Goal: Communication & Community: Answer question/provide support

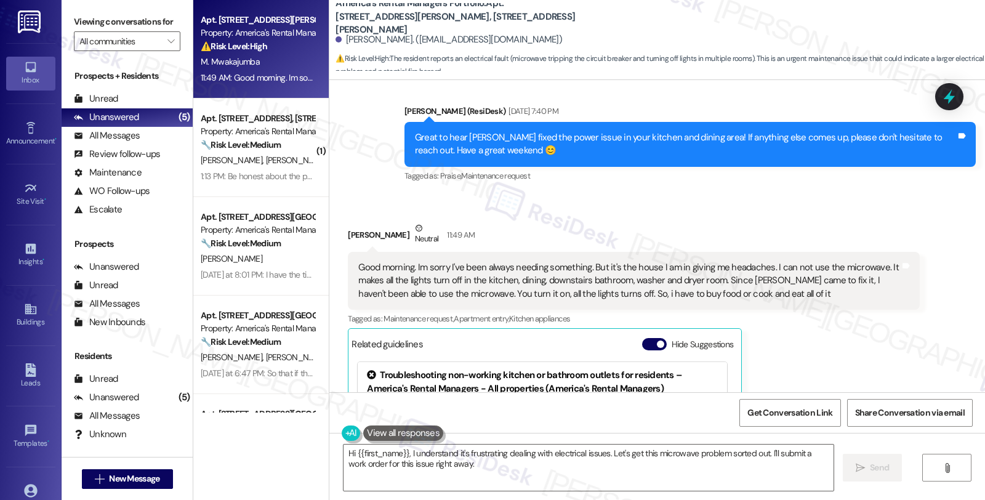
click at [937, 330] on div "Received via SMS [PERSON_NAME] Neutral 11:49 AM Good morning. Im sorry I've bee…" at bounding box center [656, 381] width 655 height 375
drag, startPoint x: 338, startPoint y: 40, endPoint x: 426, endPoint y: 44, distance: 88.1
click at [426, 44] on div "[PERSON_NAME]. ([EMAIL_ADDRESS][DOMAIN_NAME])" at bounding box center [448, 39] width 226 height 13
copy div "Marcelina Mwakajumba"
click at [361, 222] on div "Marcelina Mwakajumba Neutral 11:49 AM" at bounding box center [633, 237] width 571 height 30
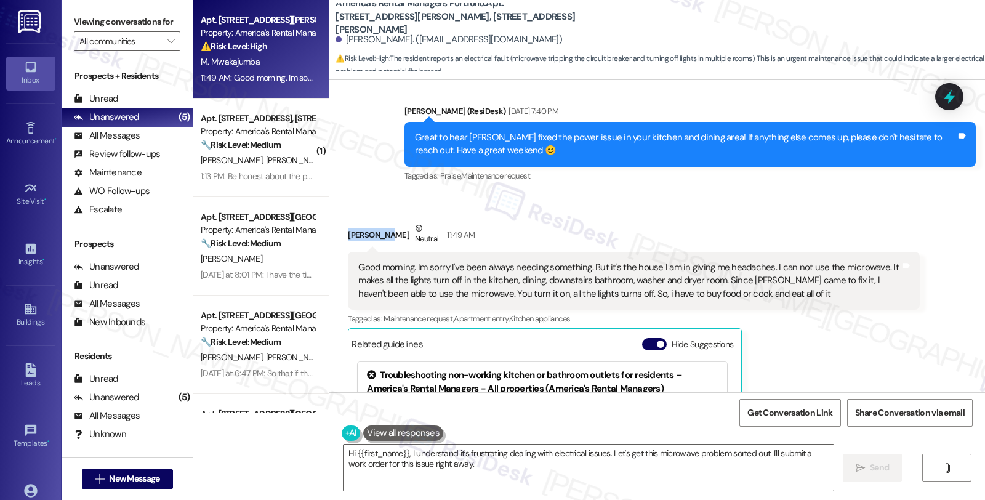
click at [361, 222] on div "Marcelina Mwakajumba Neutral 11:49 AM" at bounding box center [633, 237] width 571 height 30
copy div "Marcelina"
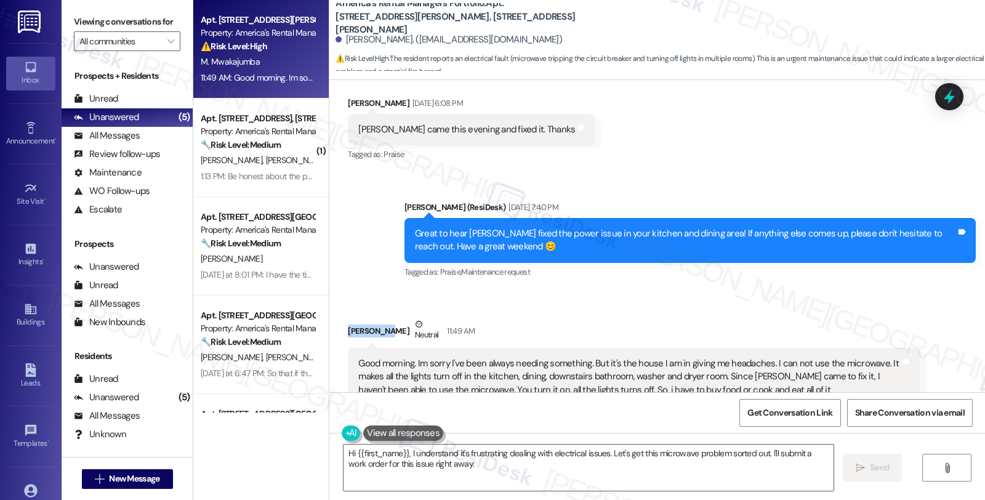
scroll to position [12439, 0]
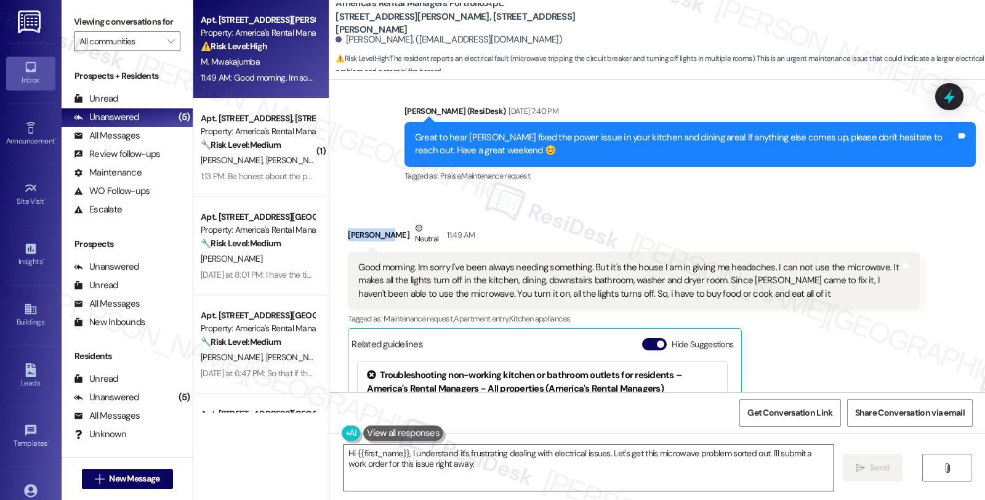
click at [403, 452] on textarea "Hi {{first_name}}, I understand it's frustrating dealing with electrical issues…" at bounding box center [588, 467] width 490 height 46
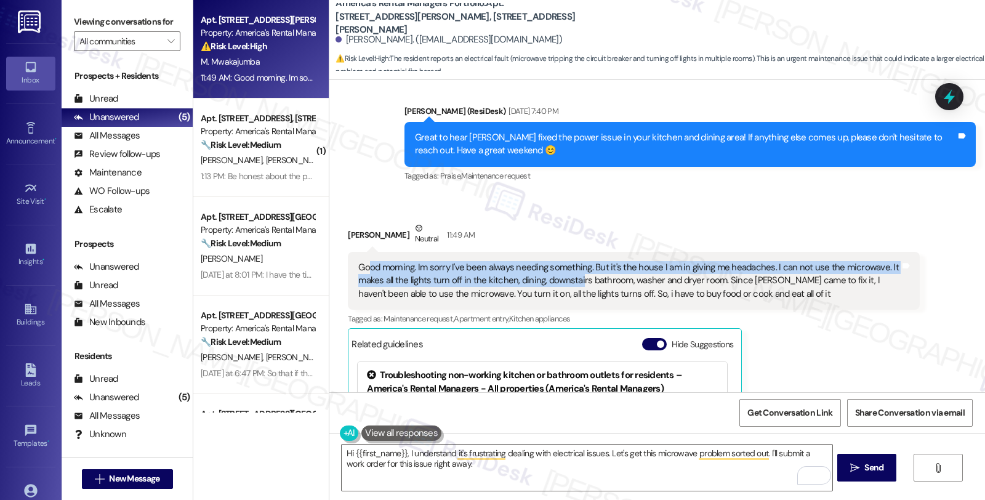
drag, startPoint x: 361, startPoint y: 233, endPoint x: 570, endPoint y: 234, distance: 209.9
click at [570, 261] on div "Good morning. Im sorry I've been always needing something. But it's the house I…" at bounding box center [628, 280] width 541 height 39
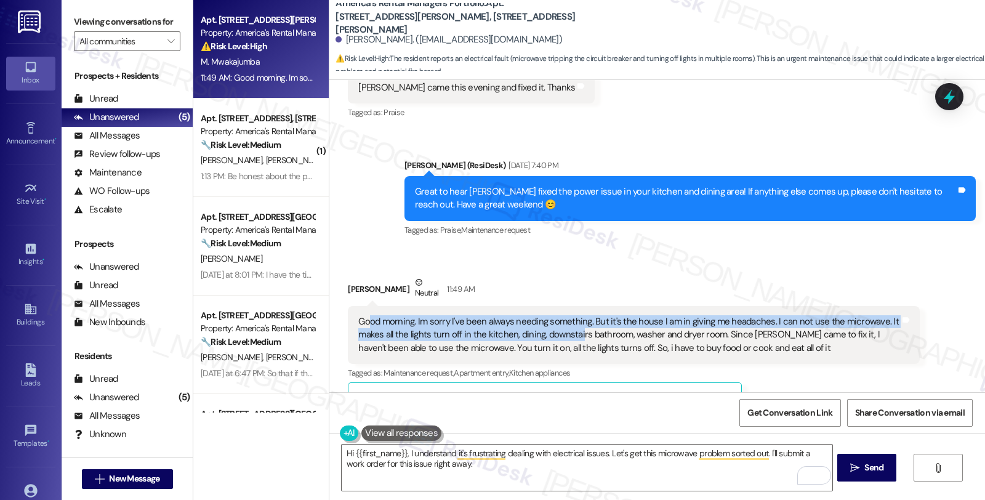
scroll to position [12302, 0]
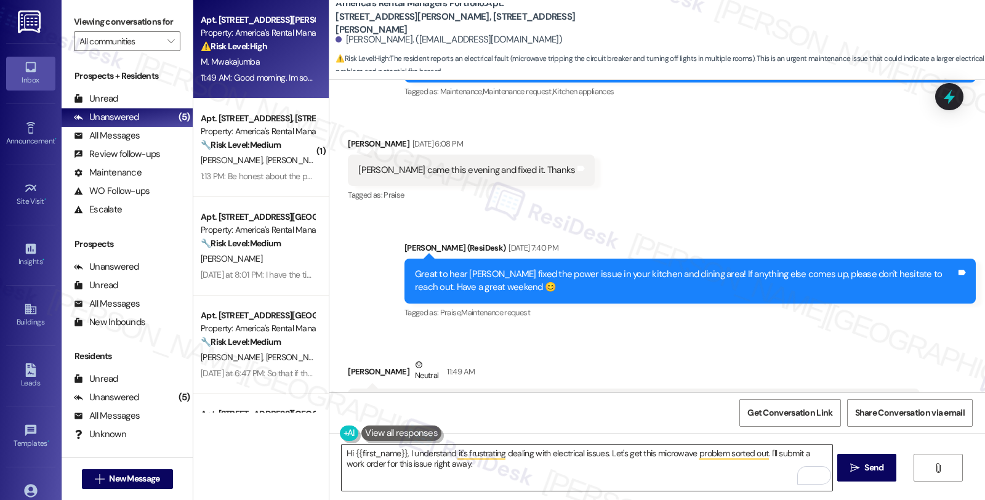
click at [400, 452] on textarea "Hi {{first_name}}, I understand it's frustrating dealing with electrical issues…" at bounding box center [587, 467] width 490 height 46
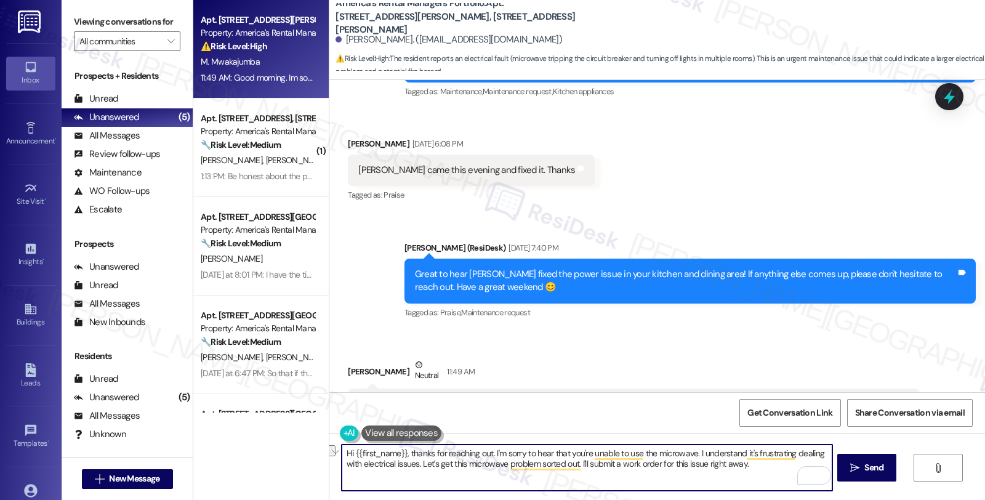
drag, startPoint x: 463, startPoint y: 462, endPoint x: 778, endPoint y: 471, distance: 315.2
click at [778, 471] on textarea "Hi {{first_name}}, thanks for reaching out. I'm sorry to hear that you're unabl…" at bounding box center [587, 467] width 490 height 46
paste textarea "I need a few details to help us assess the situation better."
click at [471, 471] on textarea "Hi {{first_name}}, thanks for reaching out. I'm sorry to hear that you're unabl…" at bounding box center [587, 467] width 490 height 46
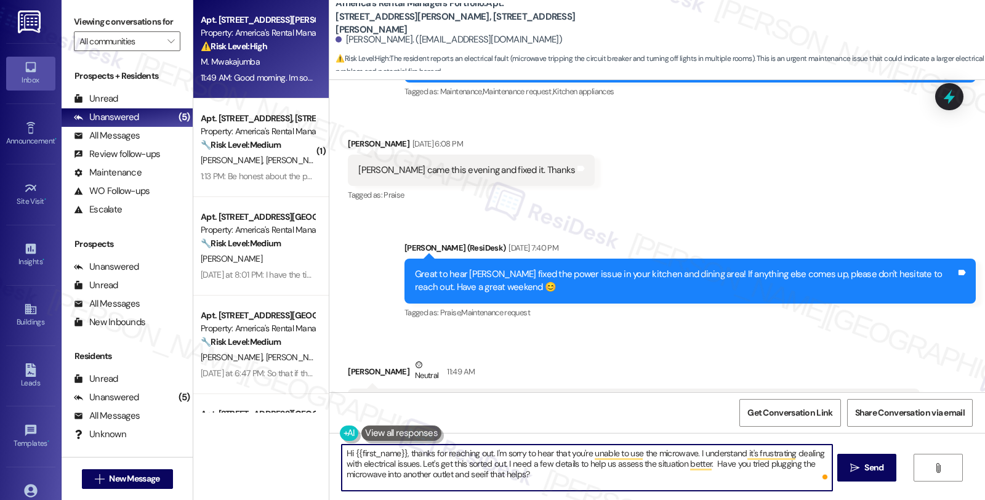
type textarea "Hi {{first_name}}, thanks for reaching out. I'm sorry to hear that you're unabl…"
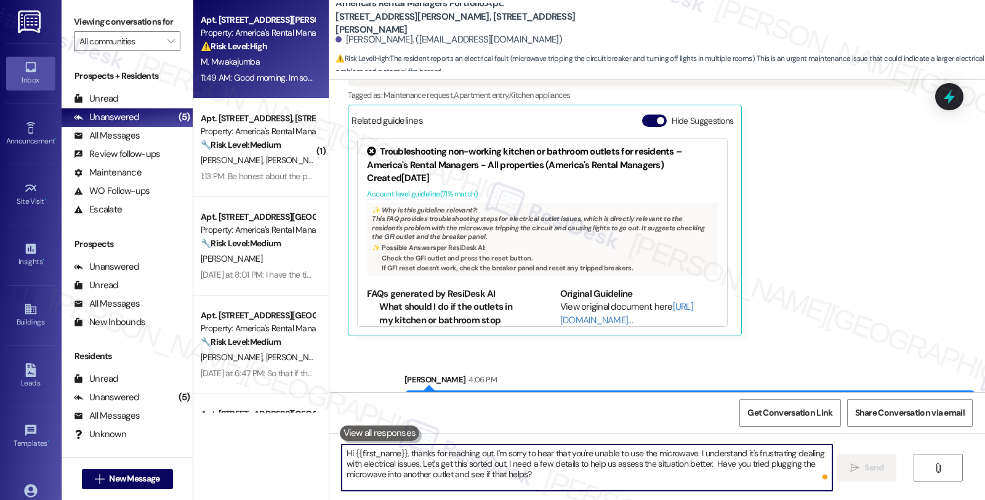
scroll to position [12688, 0]
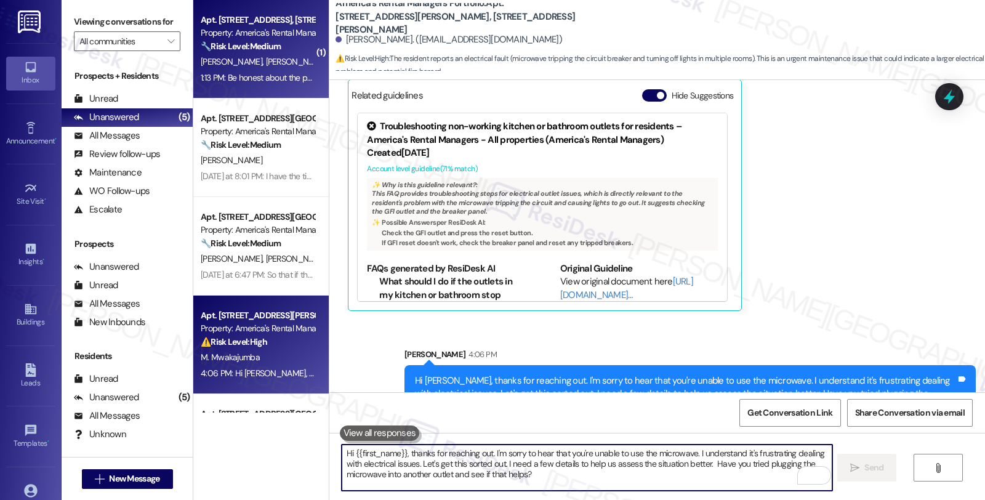
click at [254, 41] on strong "🔧 Risk Level: Medium" at bounding box center [241, 46] width 80 height 11
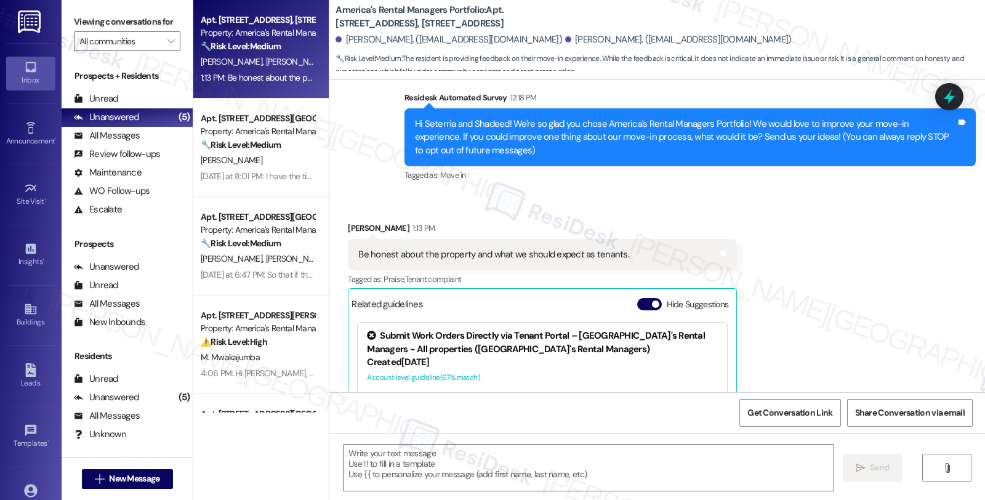
scroll to position [371, 0]
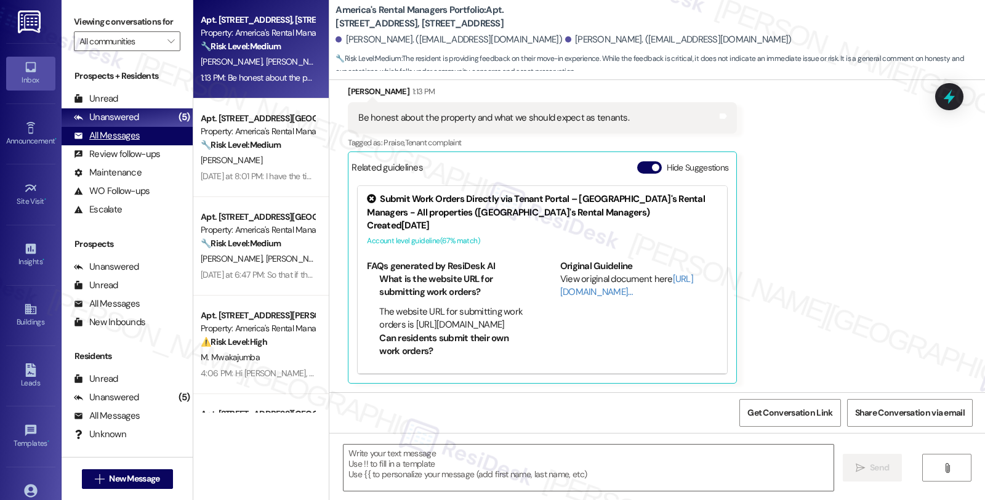
click at [113, 142] on div "All Messages" at bounding box center [107, 135] width 66 height 13
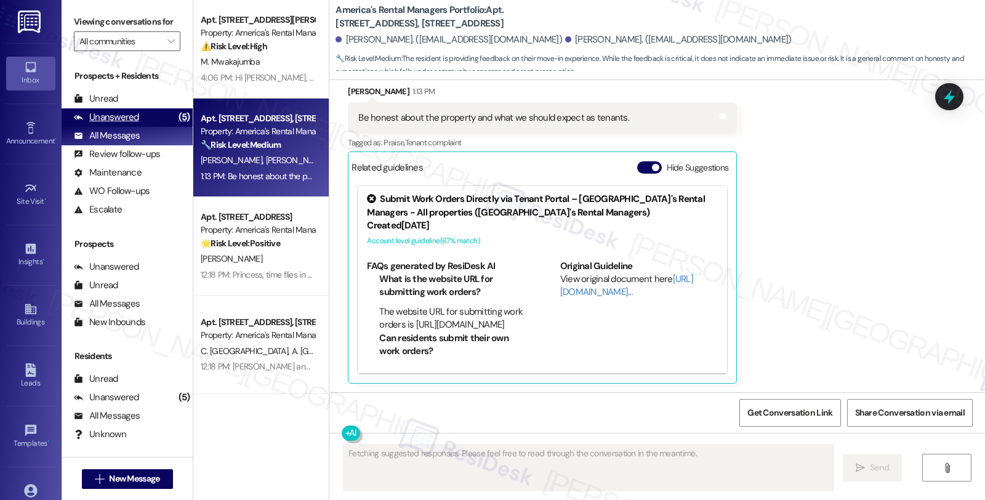
click at [125, 124] on div "Unanswered" at bounding box center [106, 117] width 65 height 13
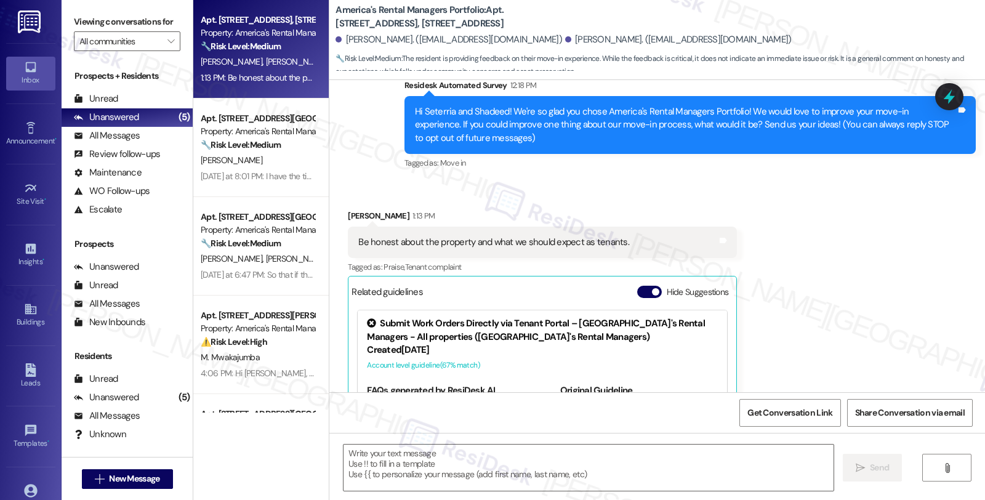
scroll to position [166, 0]
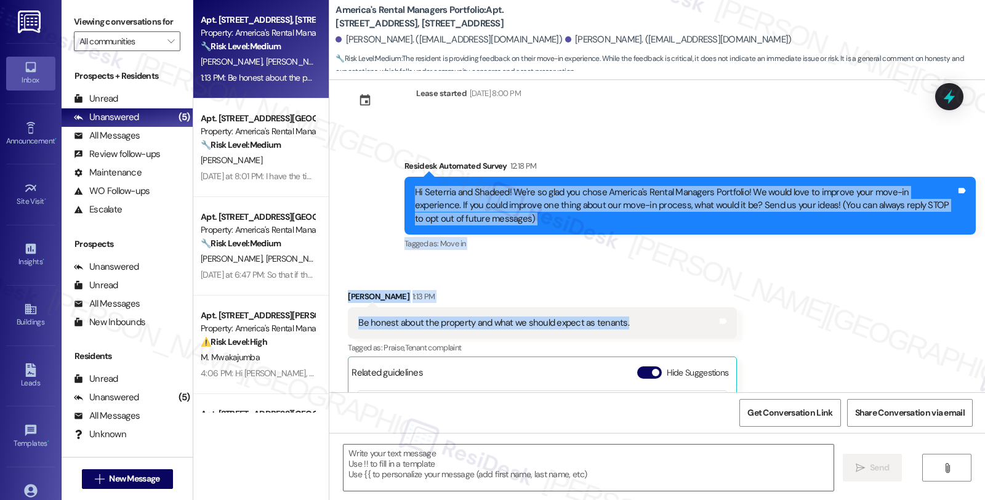
drag, startPoint x: 401, startPoint y: 190, endPoint x: 626, endPoint y: 322, distance: 261.0
click at [626, 322] on div "WO Opened request: no description Jul 21, 2025 at 8:00 PM Status : Completed Pr…" at bounding box center [656, 236] width 655 height 312
copy div "Hi Seterria and Shadeed! We're so glad you chose America's Rental Managers Port…"
click at [354, 299] on div "Seterria Stringer 1:13 PM" at bounding box center [542, 298] width 389 height 17
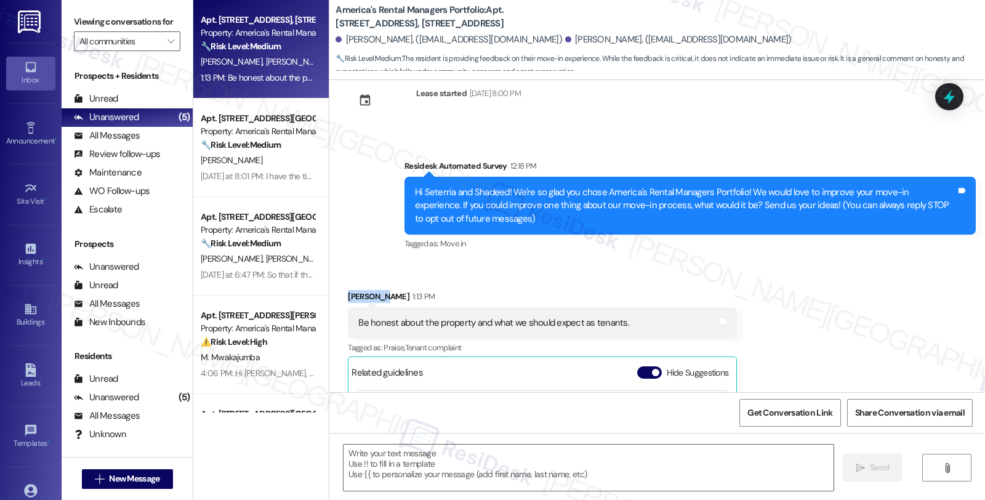
click at [354, 299] on div "Seterria Stringer 1:13 PM" at bounding box center [542, 298] width 389 height 17
click at [389, 460] on textarea at bounding box center [588, 467] width 490 height 46
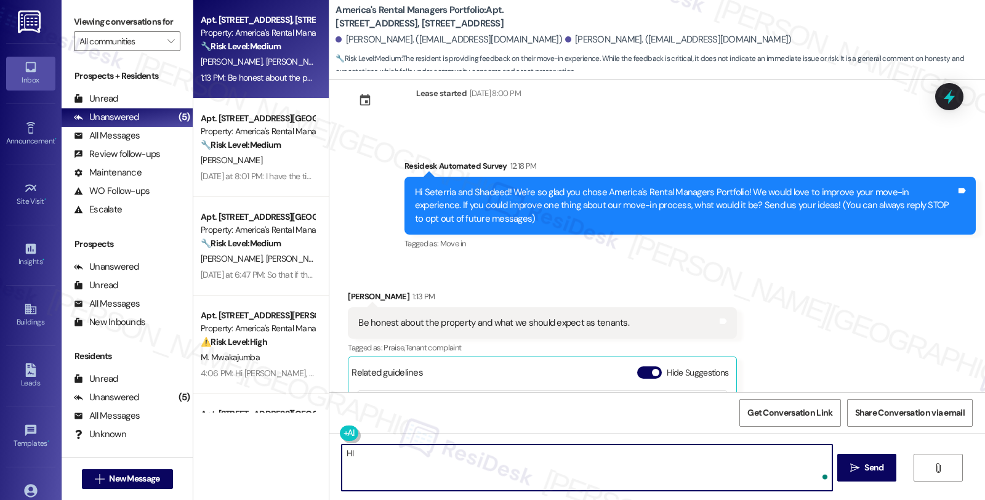
paste textarea "Seterria"
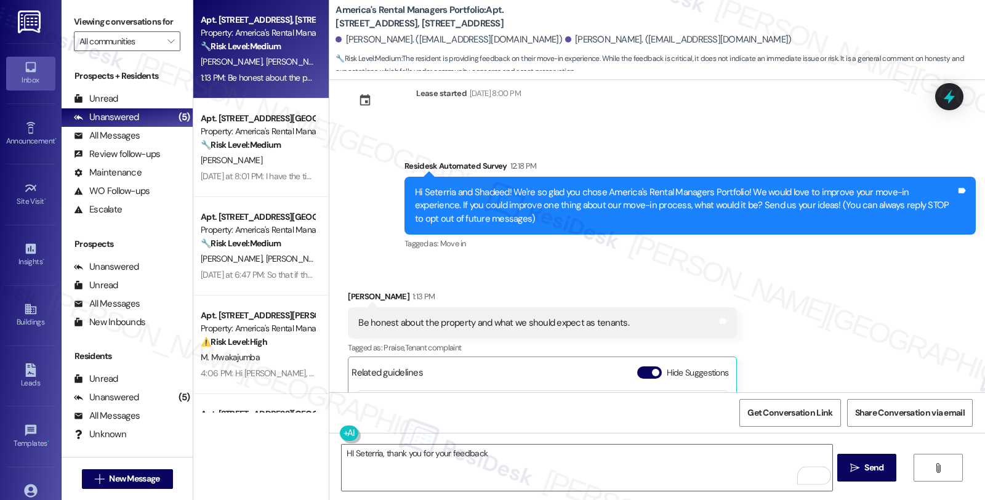
click at [427, 325] on div "Be honest about the property and what we should expect as tenants." at bounding box center [493, 322] width 271 height 13
drag, startPoint x: 348, startPoint y: 321, endPoint x: 644, endPoint y: 323, distance: 296.0
click at [644, 323] on div "Be honest about the property and what we should expect as tenants. Tags and not…" at bounding box center [542, 322] width 389 height 31
copy div "Be honest about the property and what we should expect as tenants."
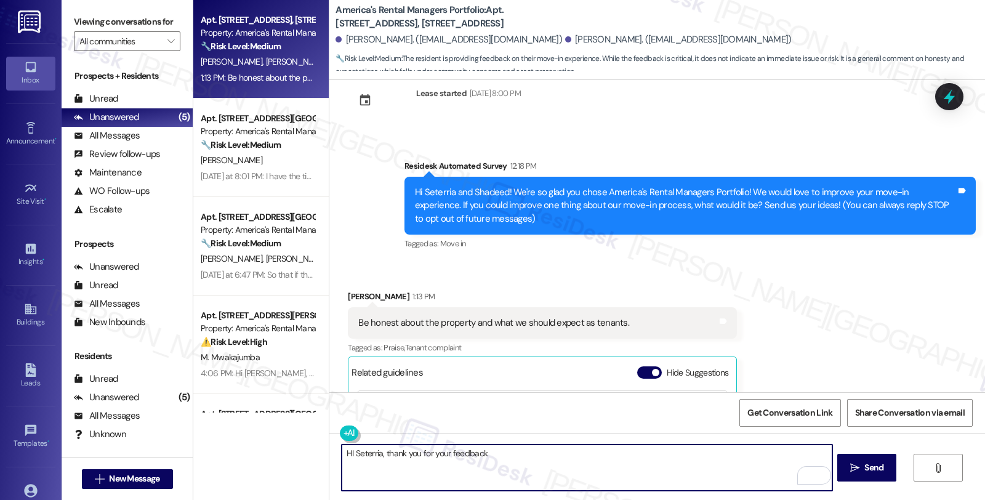
click at [519, 456] on textarea "HI Seterria, thank you for your feedback" at bounding box center [587, 467] width 490 height 46
paste textarea "We truly value your honesty and understand how important it is to set clear exp…"
click at [469, 471] on textarea "HI Seterria, thank you for your feedback We truly value your honesty and unders…" at bounding box center [587, 467] width 490 height 46
drag, startPoint x: 391, startPoint y: 465, endPoint x: 318, endPoint y: 439, distance: 78.0
click at [318, 439] on div "Apt. 205 Navajo Trl NE, 205 Navajo Trl NE Property: America's Rental Managers P…" at bounding box center [588, 250] width 791 height 500
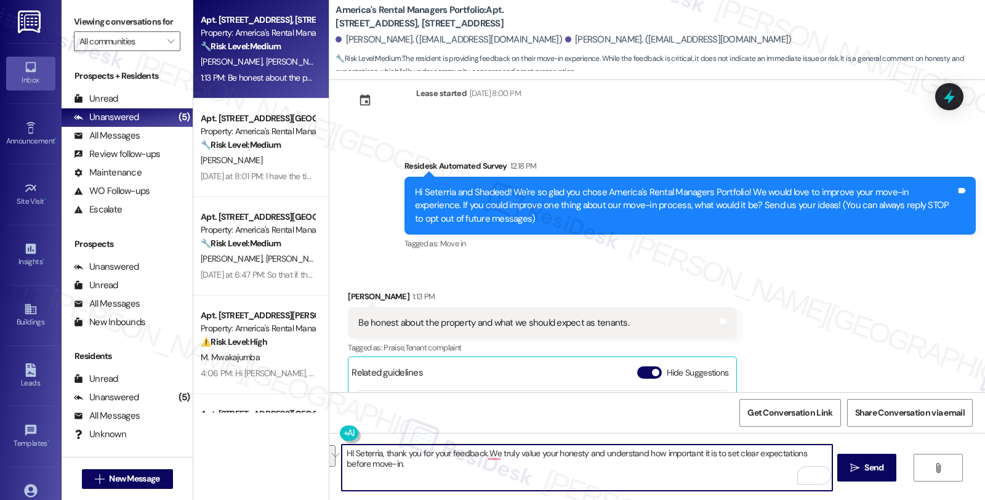
paste textarea "Thank you for your feedback, Seterria—we really appreciate your honesty. Could …"
click at [471, 454] on textarea "Thank you for your feedback, Seterria—we really appreciate your honesty. Could …" at bounding box center [587, 467] width 490 height 46
type textarea "Thank you for your feedback, Seterria, we really appreciate your honesty. Could…"
click at [648, 457] on textarea "Thank you for your feedback, Seterria, we really appreciate your honesty. Could…" at bounding box center [587, 467] width 490 height 46
click at [582, 471] on textarea "Thank you for your feedback, Seterria, we really appreciate your honesty. Could…" at bounding box center [587, 467] width 490 height 46
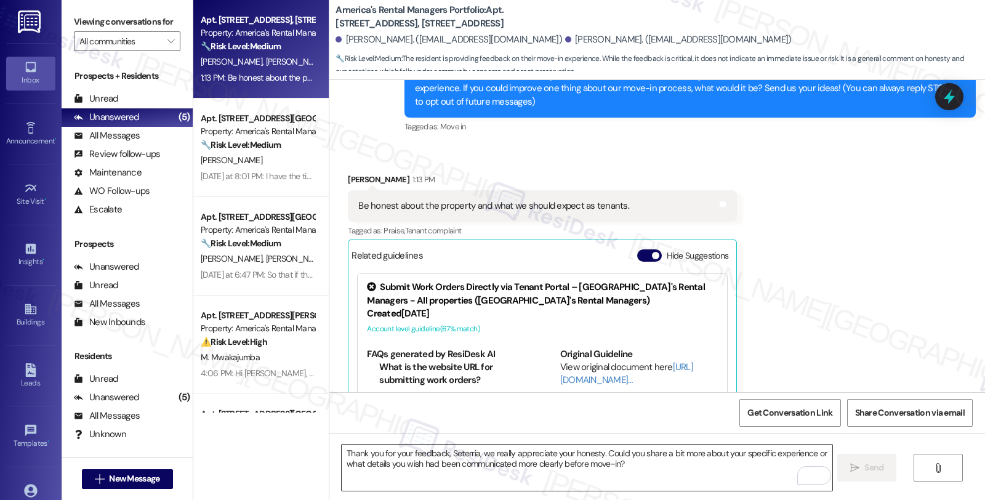
scroll to position [371, 0]
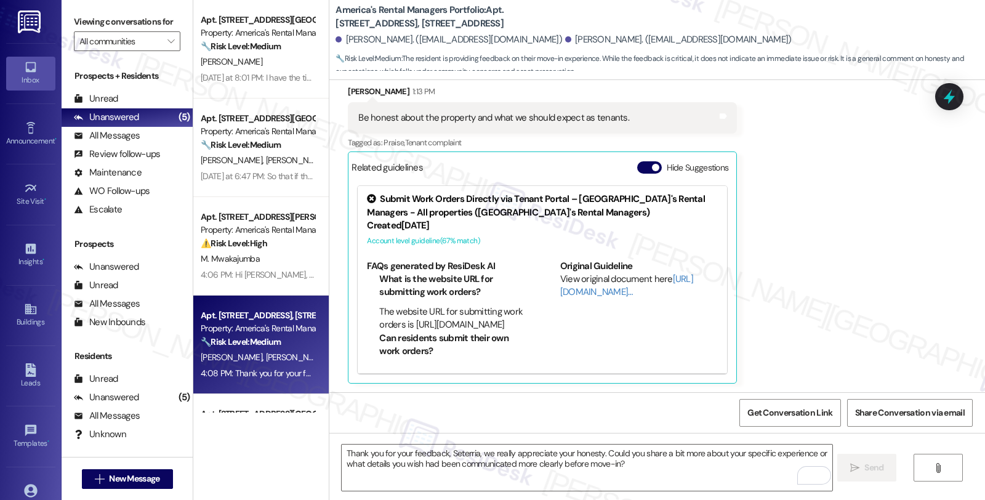
click at [860, 228] on div "Received via SMS Seterria Stringer 1:13 PM Be honest about the property and wha…" at bounding box center [656, 224] width 655 height 335
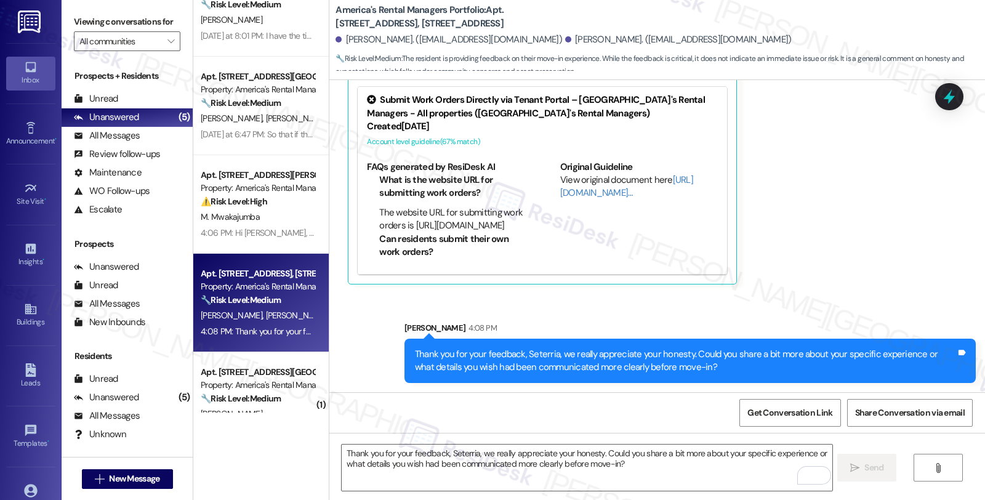
scroll to position [0, 0]
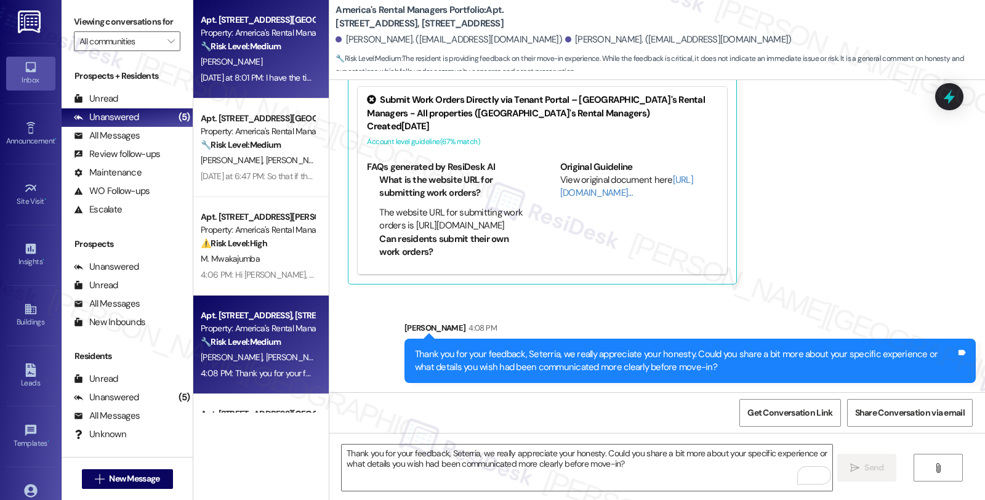
click at [274, 45] on strong "🔧 Risk Level: Medium" at bounding box center [241, 46] width 80 height 11
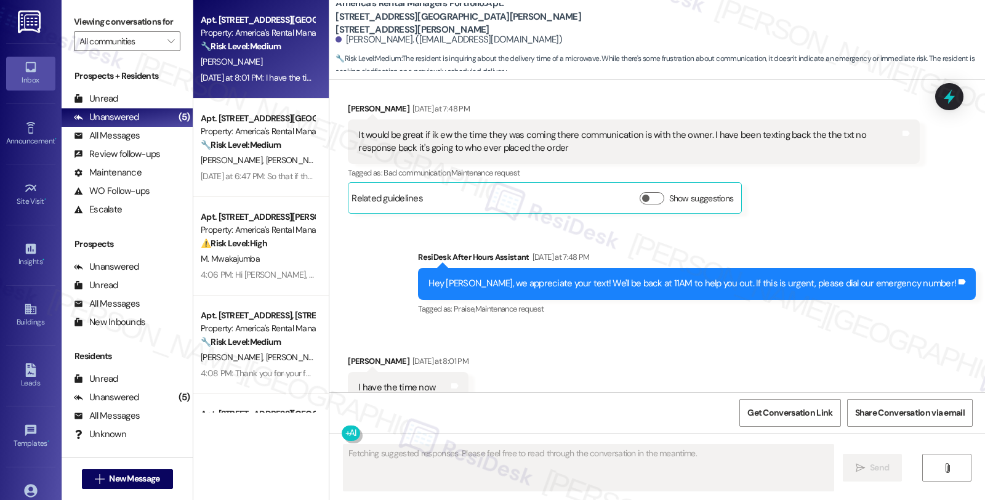
scroll to position [3307, 0]
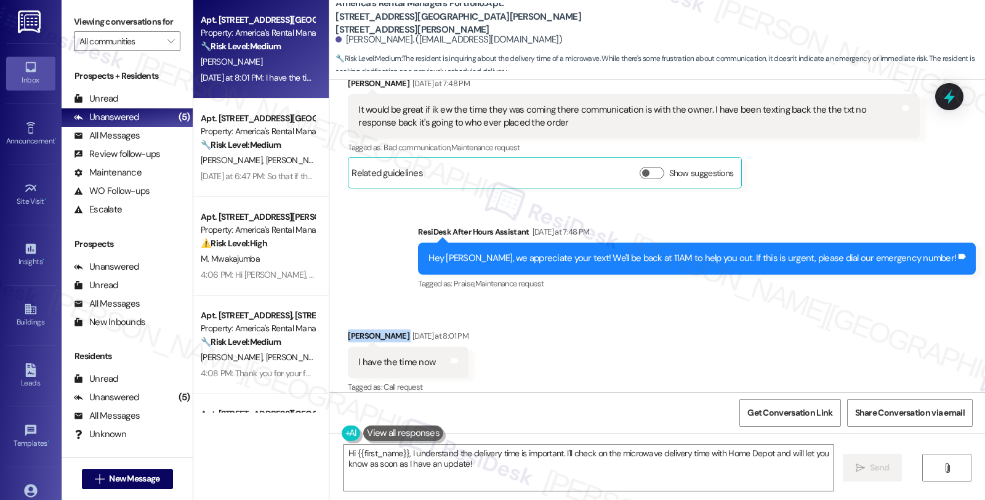
drag, startPoint x: 348, startPoint y: 322, endPoint x: 390, endPoint y: 324, distance: 41.9
click at [390, 324] on div "Received via SMS Kevin Mitchell Yesterday at 8:01 PM I have the time now Tags a…" at bounding box center [407, 363] width 139 height 86
copy div "[PERSON_NAME]"
click at [348, 329] on div "Kevin Mitchell Yesterday at 8:01 PM" at bounding box center [408, 337] width 121 height 17
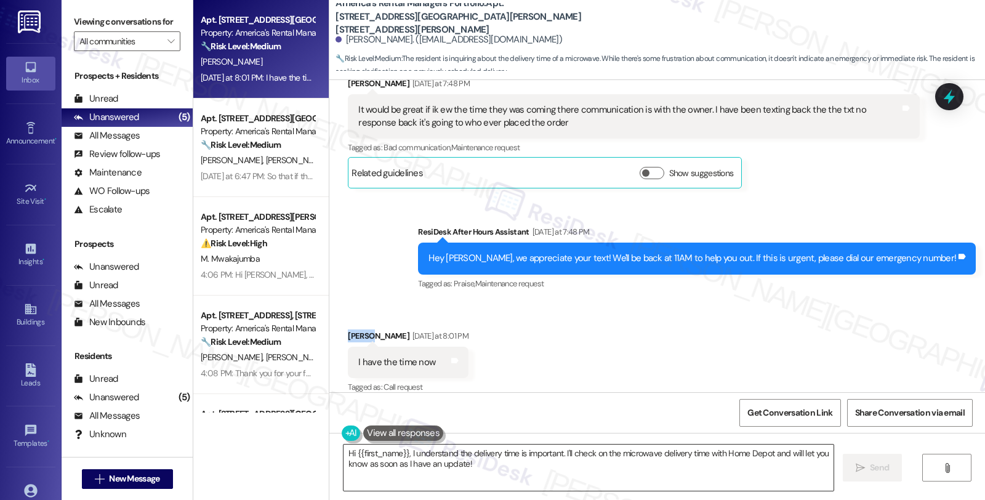
click at [558, 452] on textarea "Hi {{first_name}}, I understand the delivery time is important. I'll check on t…" at bounding box center [588, 467] width 490 height 46
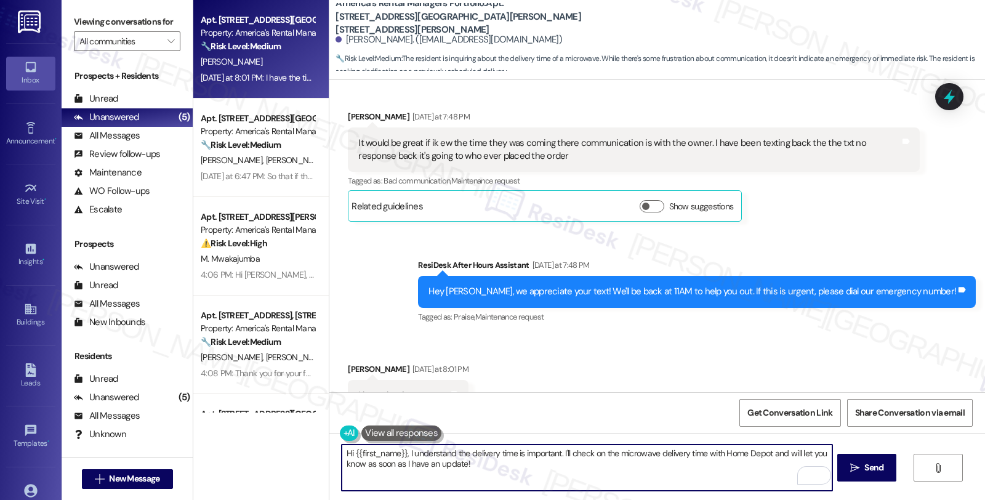
scroll to position [3308, 0]
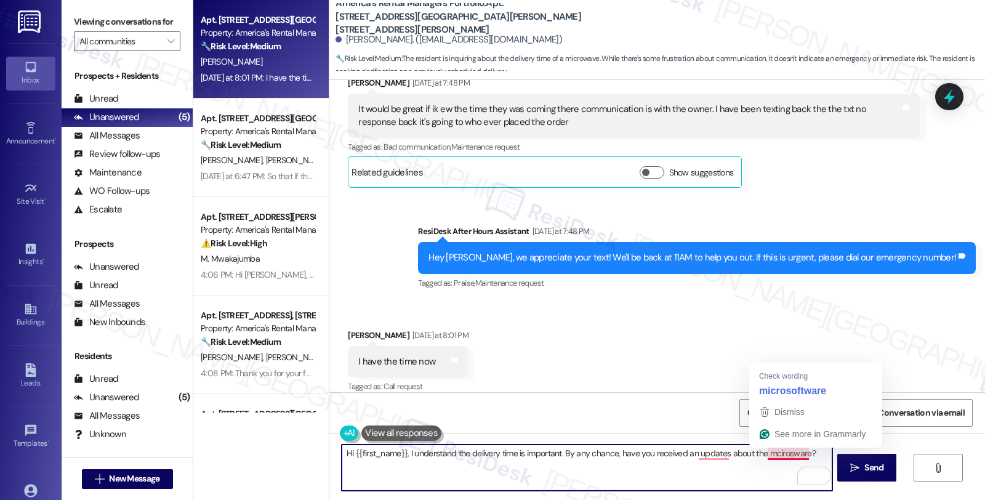
click at [773, 459] on textarea "Hi {{first_name}}, I understand the delivery time is important. By any chance, …" at bounding box center [587, 467] width 490 height 46
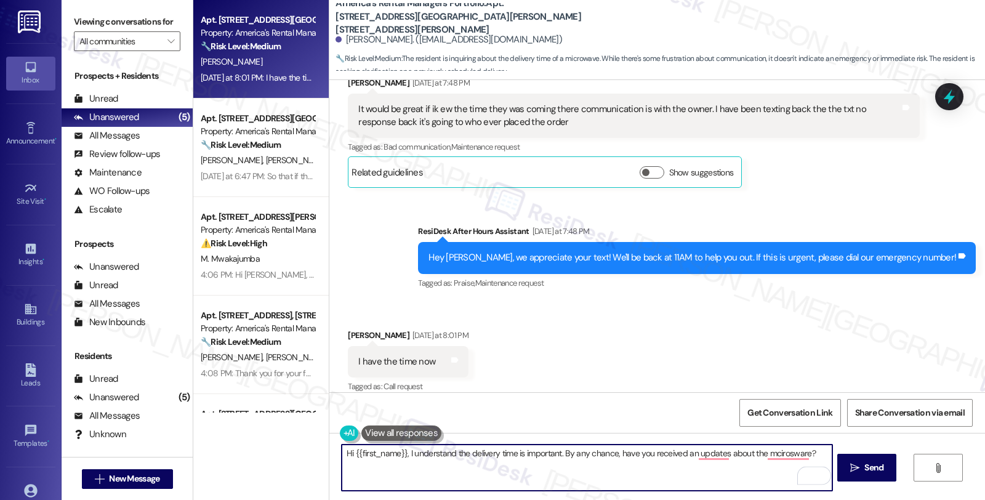
click at [773, 459] on textarea "Hi {{first_name}}, I understand the delivery time is important. By any chance, …" at bounding box center [587, 467] width 490 height 46
click at [687, 452] on textarea "Hi {{first_name}}, I understand the delivery time is important. By any chance, …" at bounding box center [587, 467] width 490 height 46
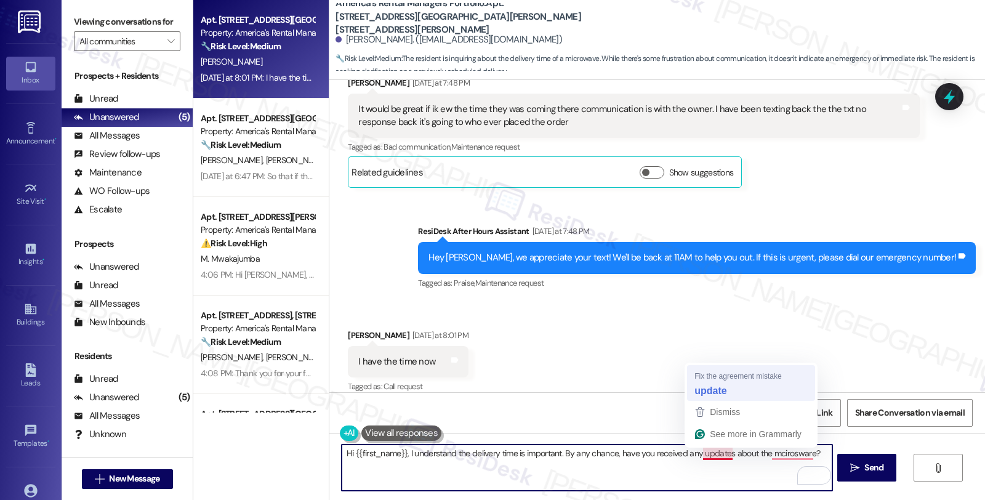
type textarea "Hi {{first_name}}, I understand the delivery time is important. By any chance, …"
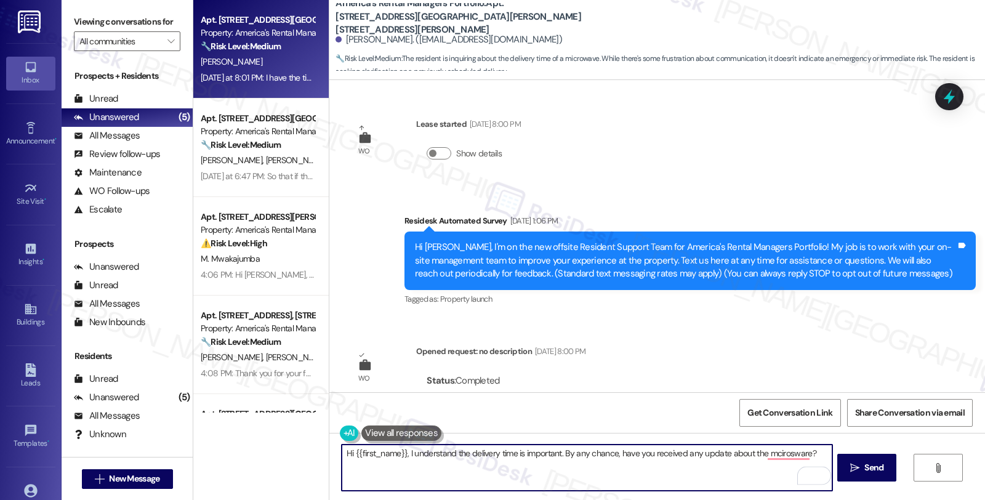
scroll to position [3308, 0]
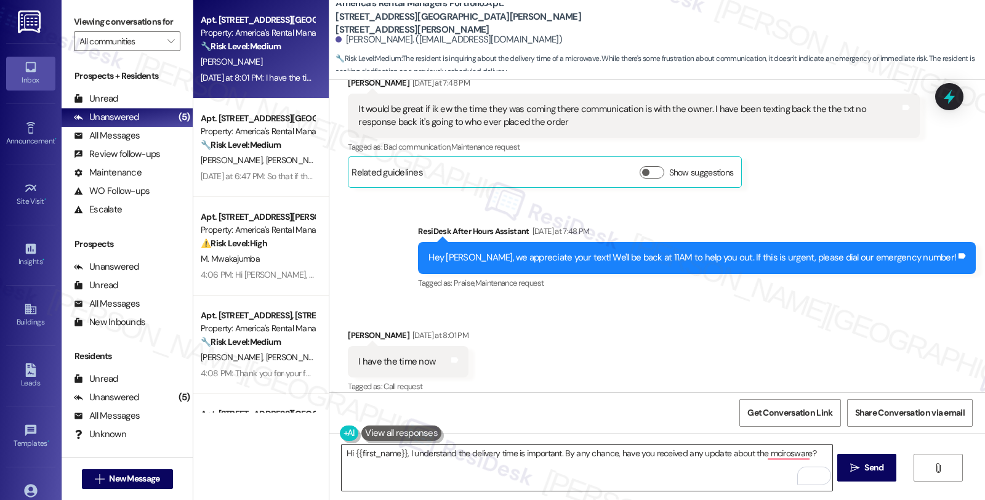
click at [778, 450] on textarea "Hi {{first_name}}, I understand the delivery time is important. By any chance, …" at bounding box center [587, 467] width 490 height 46
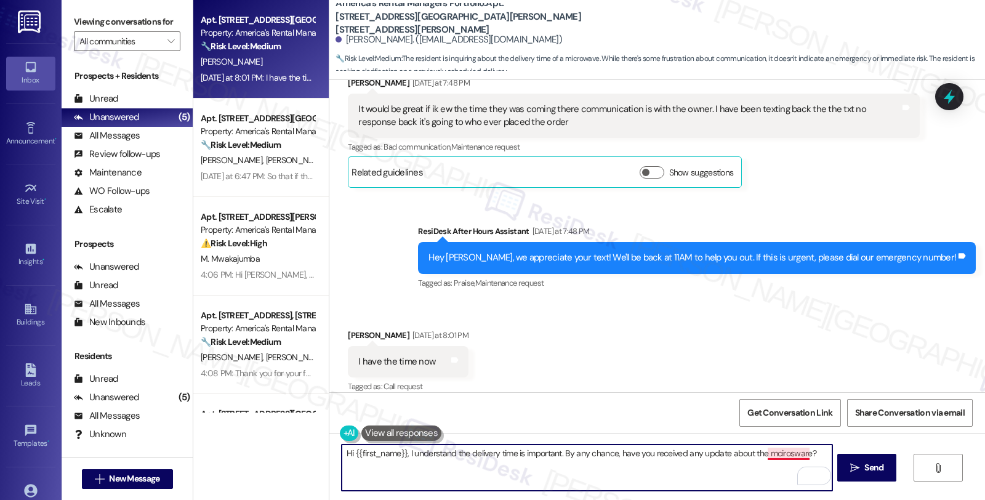
click at [778, 450] on textarea "Hi {{first_name}}, I understand the delivery time is important. By any chance, …" at bounding box center [587, 467] width 490 height 46
click at [776, 470] on textarea "Hi {{first_name}}, I understand the delivery time is important. By any chance, …" at bounding box center [587, 467] width 490 height 46
click at [817, 448] on textarea "Hi {{first_name}}, I understand the delivery time is important. By any chance, …" at bounding box center [587, 467] width 490 height 46
type textarea "Hi {{first_name}}, I understand the delivery time is important. By any chance, …"
click at [858, 461] on span " Send" at bounding box center [866, 467] width 39 height 13
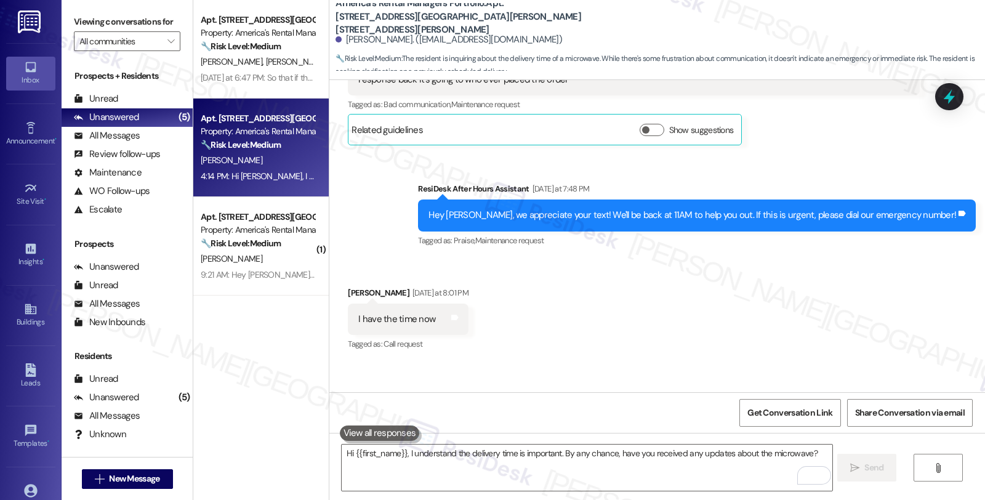
scroll to position [3393, 0]
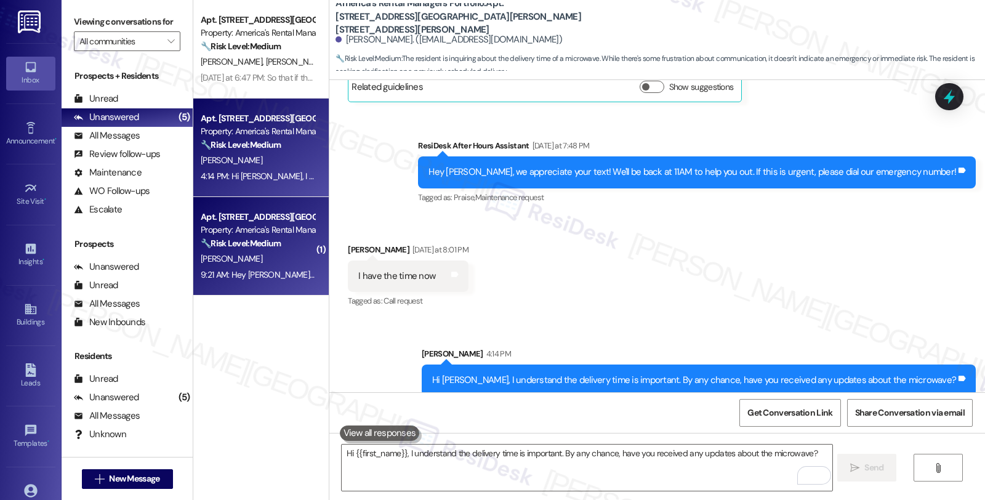
click at [251, 265] on div "[PERSON_NAME]" at bounding box center [257, 258] width 116 height 15
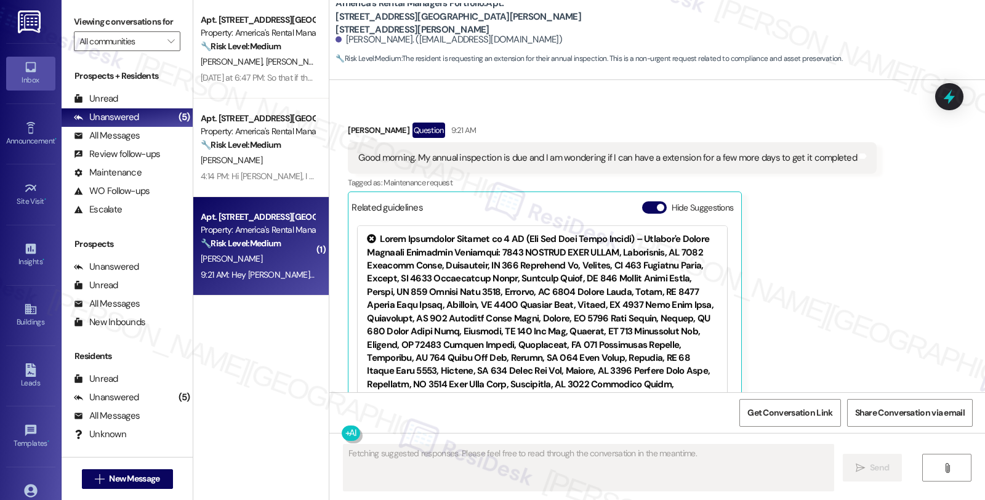
scroll to position [308, 0]
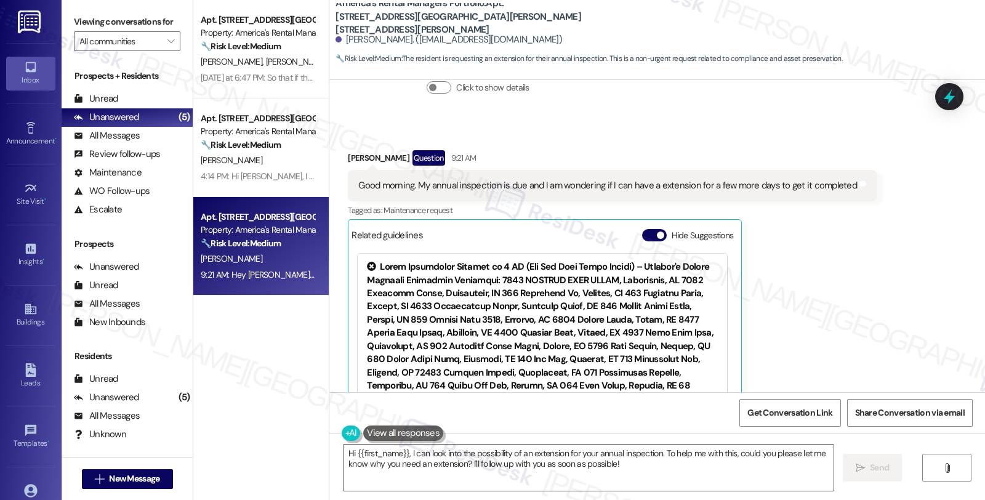
click at [853, 269] on div "[PERSON_NAME] Question 9:21 AM Good morning. My annual inspection is due and I …" at bounding box center [612, 300] width 529 height 301
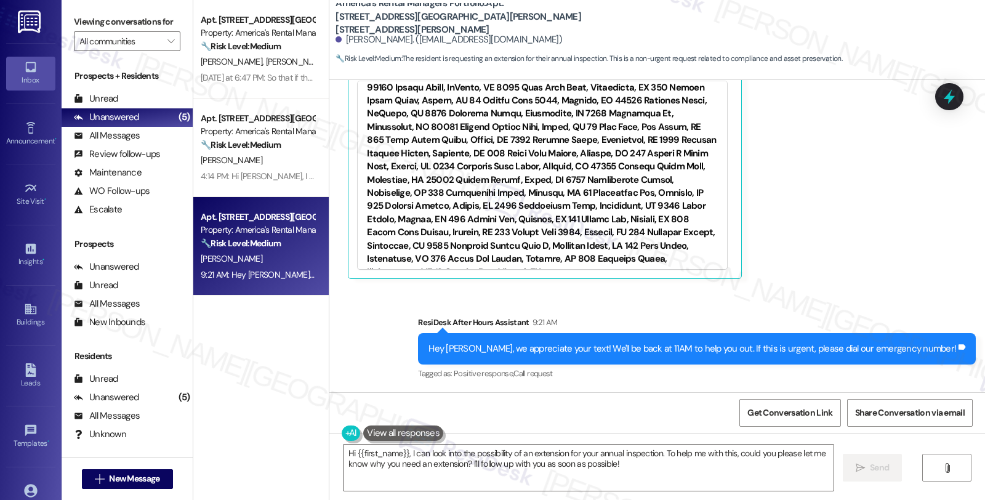
scroll to position [257, 0]
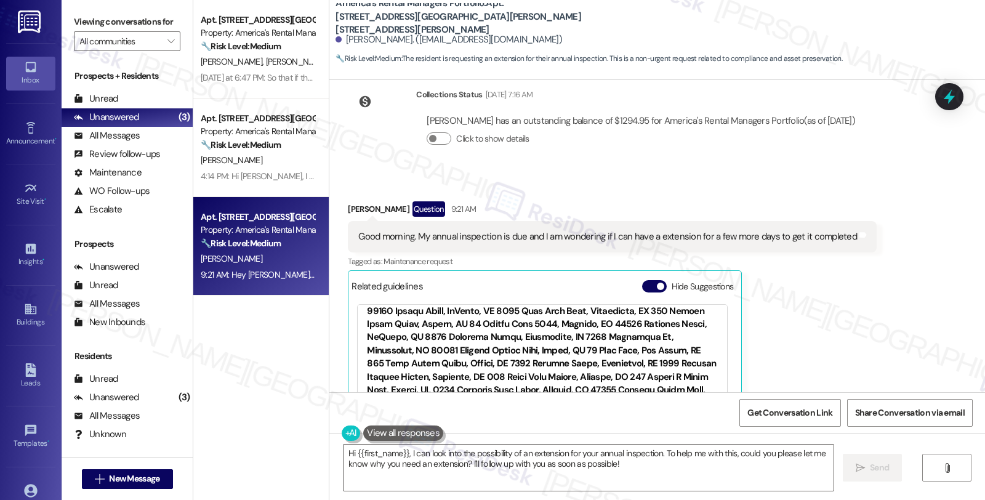
click at [348, 206] on div "[PERSON_NAME] Question 9:21 AM" at bounding box center [612, 211] width 529 height 20
copy div "Sharis"
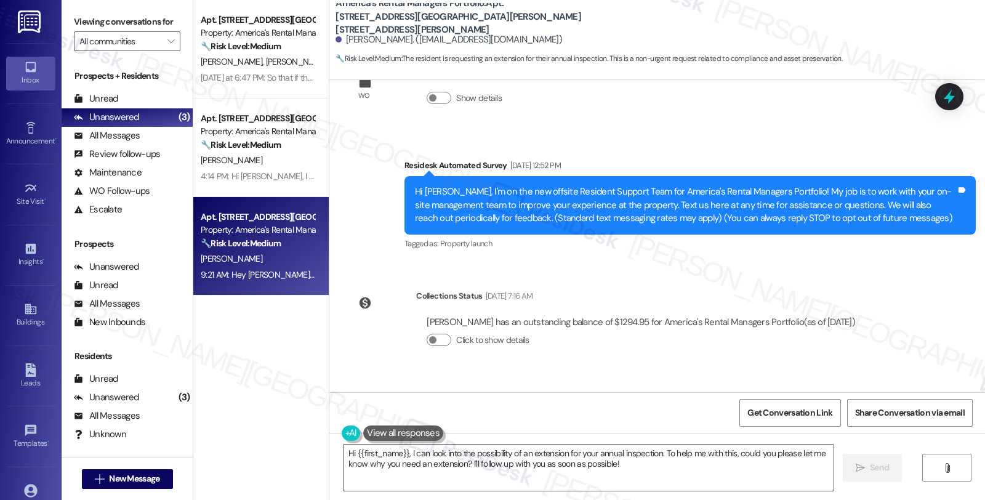
scroll to position [52, 0]
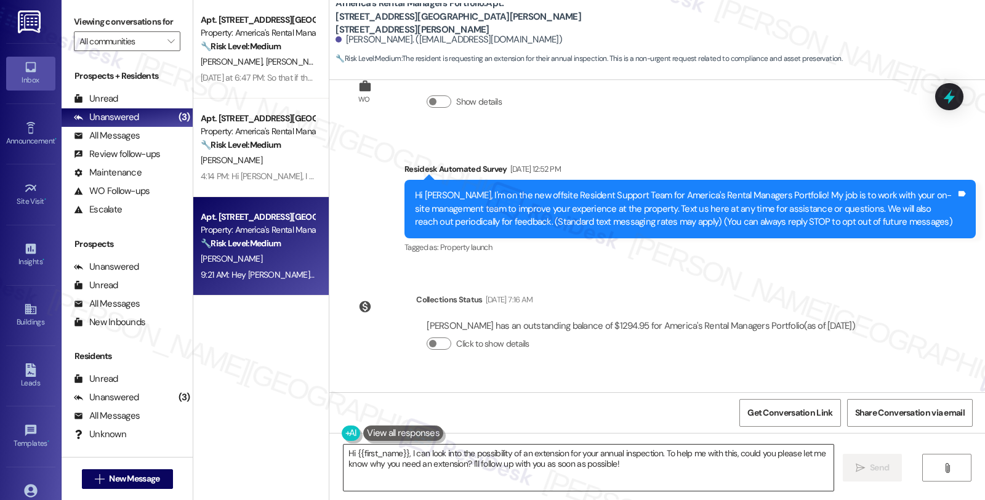
click at [403, 452] on textarea "Hi {{first_name}}, I can look into the possibility of an extension for your ann…" at bounding box center [588, 467] width 490 height 46
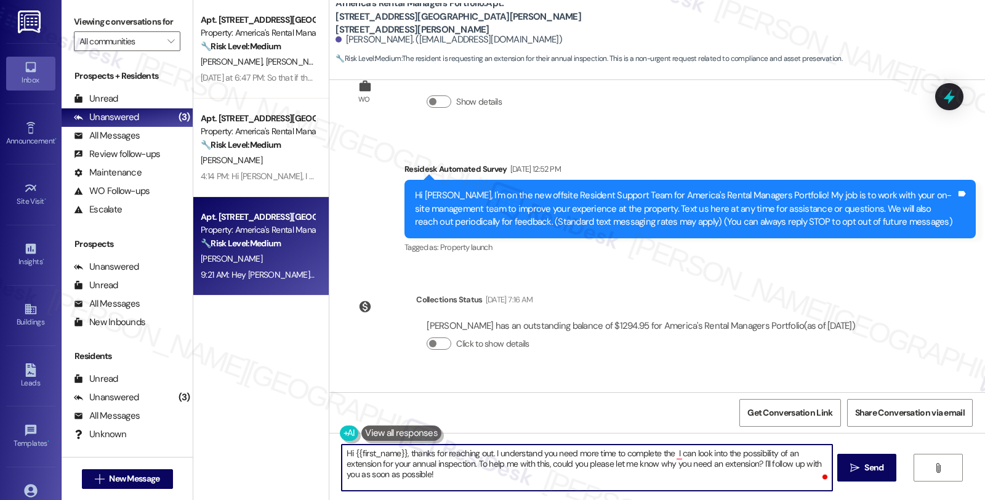
scroll to position [257, 0]
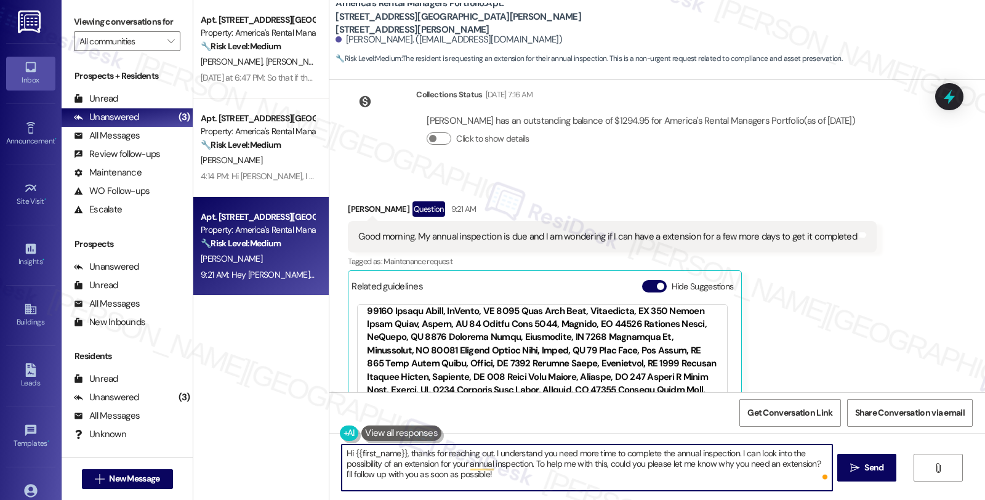
click at [735, 454] on textarea "Hi {{first_name}}, thanks for reaching out. I understand you need more time to …" at bounding box center [587, 467] width 490 height 46
click at [792, 454] on textarea "Hi {{first_name}}, thanks for reaching out. I understand you need more time to …" at bounding box center [587, 467] width 490 height 46
click at [740, 453] on textarea "Hi {{first_name}}, thanks for reaching out. I understand you need more time to …" at bounding box center [587, 467] width 490 height 46
click at [790, 465] on textarea "Hi {{first_name}}, thanks for reaching out. I understand you need more time to …" at bounding box center [587, 467] width 490 height 46
click at [794, 452] on textarea "Hi {{first_name}}, thanks for reaching out. I understand you need more time to …" at bounding box center [587, 467] width 490 height 46
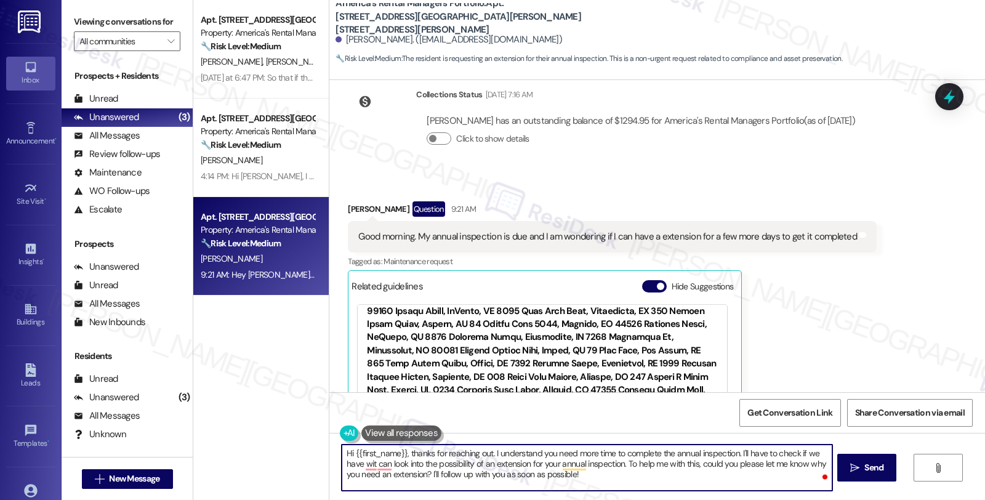
click at [813, 456] on textarea "Hi {{first_name}}, thanks for reaching out. I understand you need more time to …" at bounding box center [587, 467] width 490 height 46
click at [727, 462] on textarea "Hi {{first_name}}, thanks for reaching out. I understand you need more time to …" at bounding box center [587, 467] width 490 height 46
drag, startPoint x: 740, startPoint y: 471, endPoint x: 746, endPoint y: 477, distance: 7.8
click at [746, 477] on textarea "Hi {{first_name}}, thanks for reaching out. I understand you need more time to …" at bounding box center [587, 467] width 490 height 46
click at [440, 460] on textarea "Hi {{first_name}}, thanks for reaching out. I understand you need more time to …" at bounding box center [587, 467] width 490 height 46
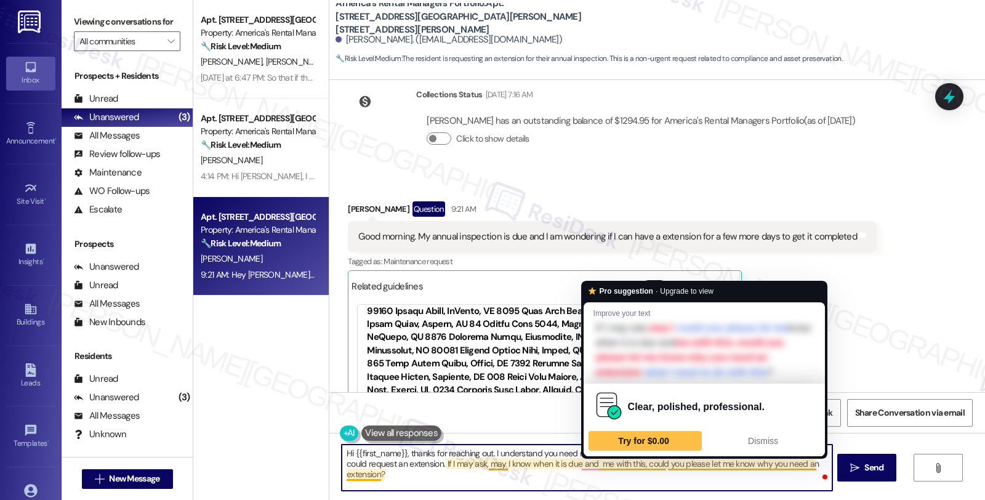
click at [638, 464] on textarea "Hi {{first_name}}, thanks for reaching out. I understand you need more time to …" at bounding box center [587, 467] width 490 height 46
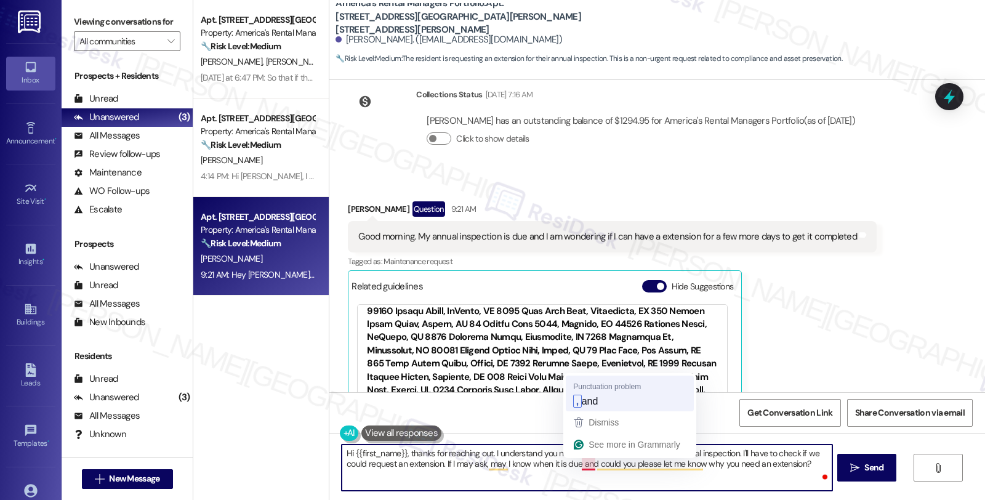
type textarea "Hi {{first_name}}, thanks for reaching out. I understand you need more time to …"
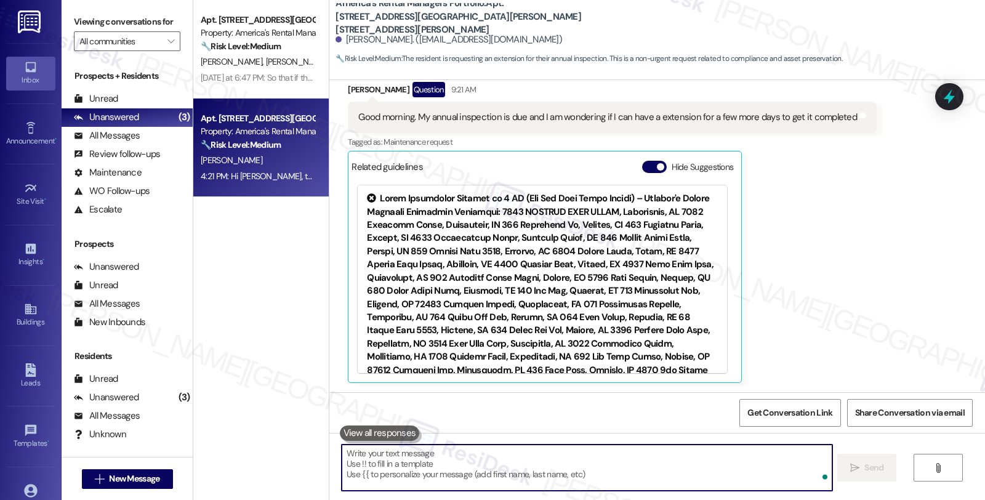
scroll to position [579, 0]
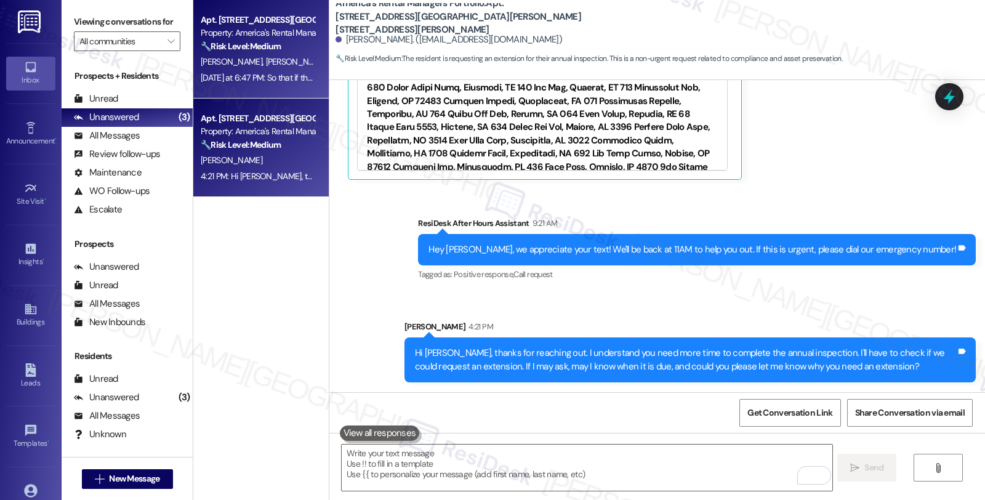
click at [290, 42] on div "🔧 Risk Level: Medium The resident is inquiring about painting, which requires H…" at bounding box center [258, 46] width 114 height 13
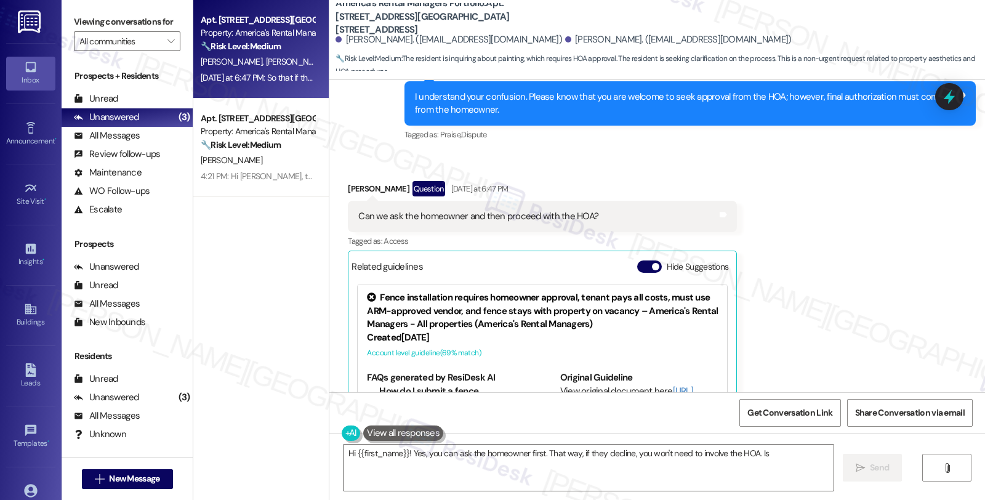
scroll to position [4719, 0]
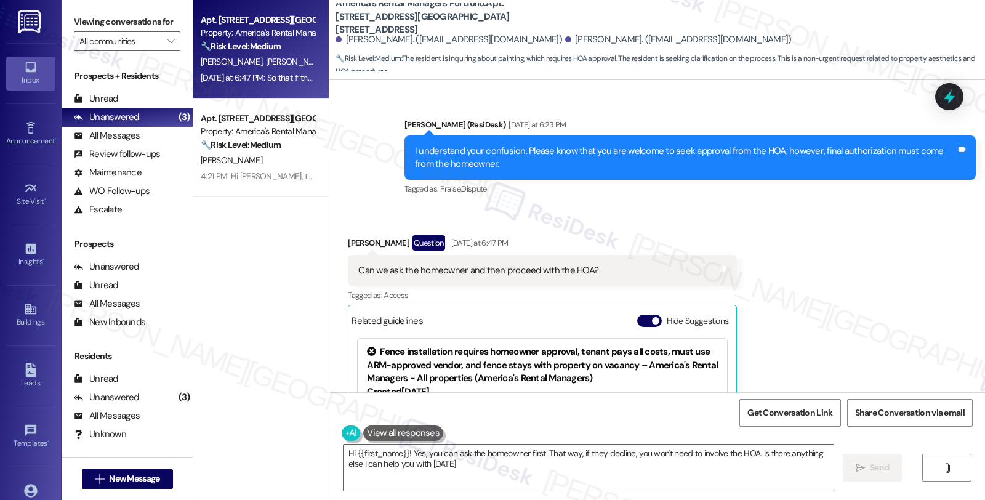
type textarea "Hi {{first_name}}! Yes, you can ask the homeowner first. That way, if they decl…"
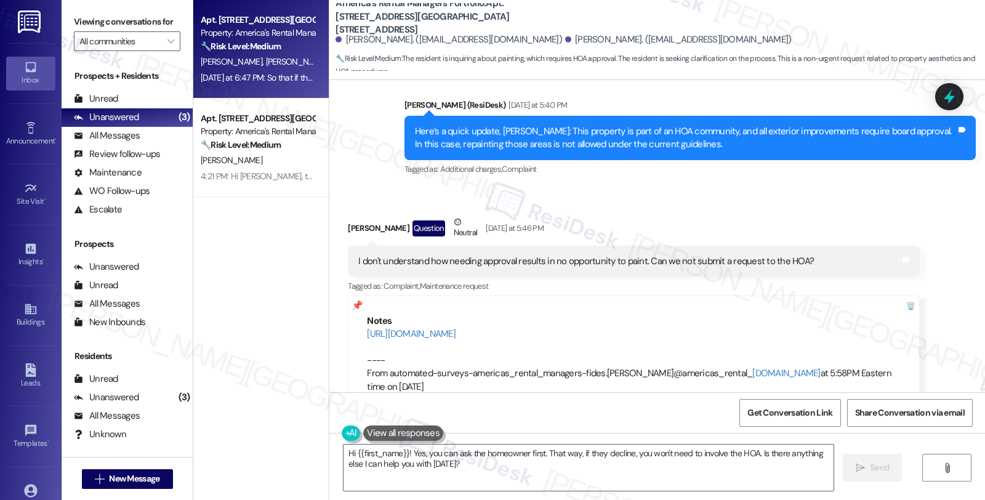
scroll to position [4241, 0]
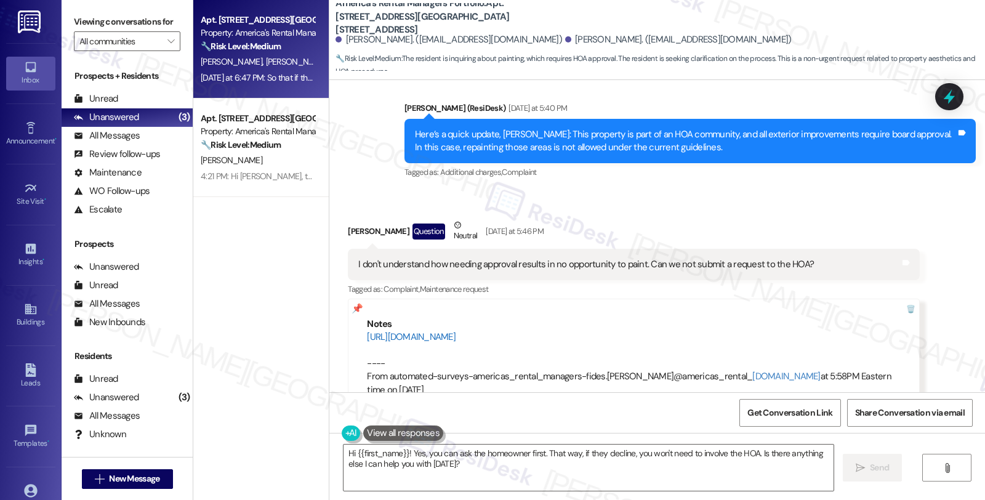
click at [455, 330] on link "[URL][DOMAIN_NAME]" at bounding box center [411, 336] width 89 height 12
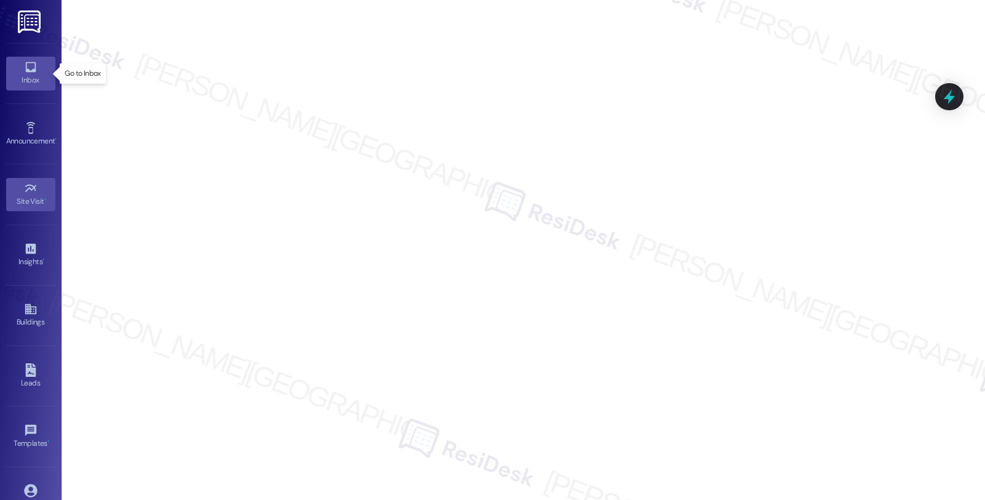
click at [33, 74] on div "Inbox" at bounding box center [31, 80] width 62 height 12
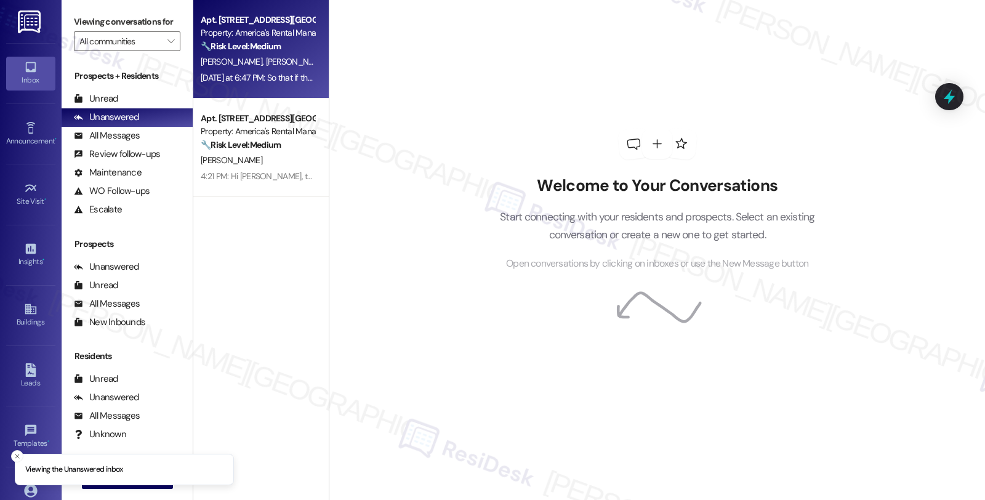
click at [271, 28] on div "Property: America's Rental Managers Portfolio" at bounding box center [258, 32] width 114 height 13
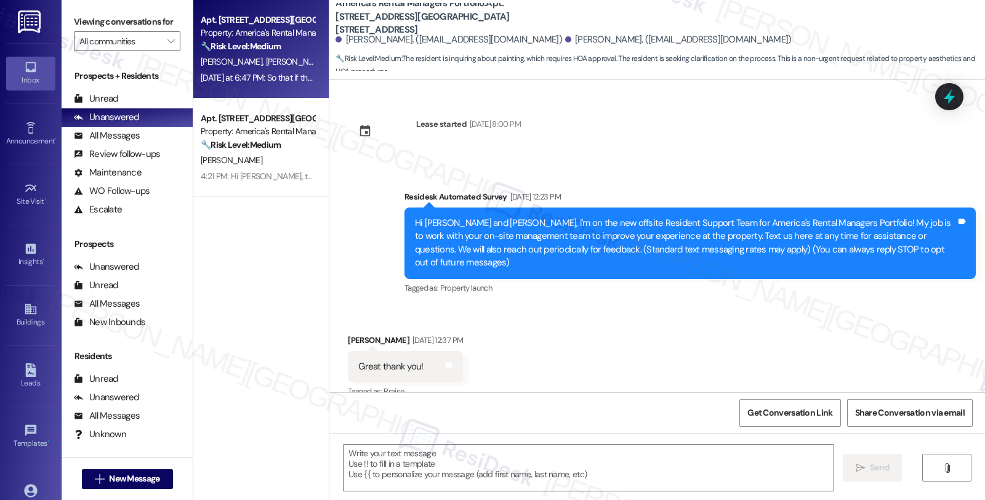
scroll to position [4924, 0]
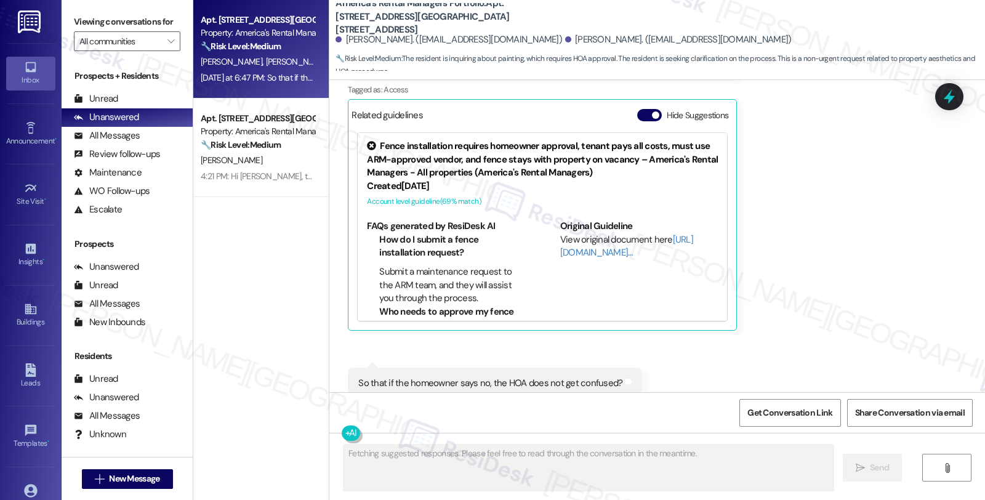
click at [507, 9] on b "America's Rental Managers Portfolio: Apt. [STREET_ADDRESS][GEOGRAPHIC_DATA][STR…" at bounding box center [458, 16] width 246 height 39
click at [507, 9] on b "America's Rental Managers Portfolio: Apt. 5512 Park Side Road, 5512 Park Side R…" at bounding box center [458, 16] width 246 height 39
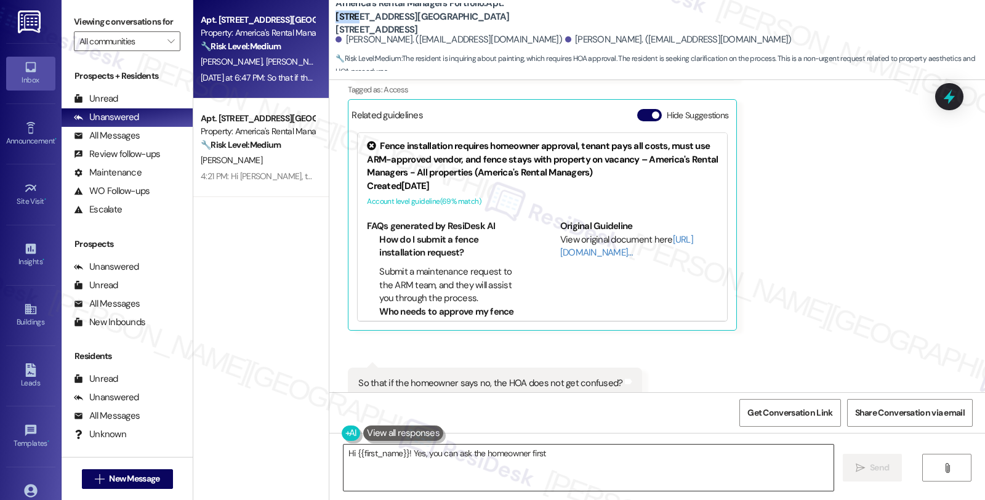
copy b "5512"
type textarea "Hi {{first_name}}! Yes, you can ask the homeowner first. That way, if they decl…"
copy b "5512"
click at [833, 279] on div "Received via SMS Kimbrell Hinds Question Yesterday at 6:47 PM Can we ask the ho…" at bounding box center [656, 230] width 655 height 456
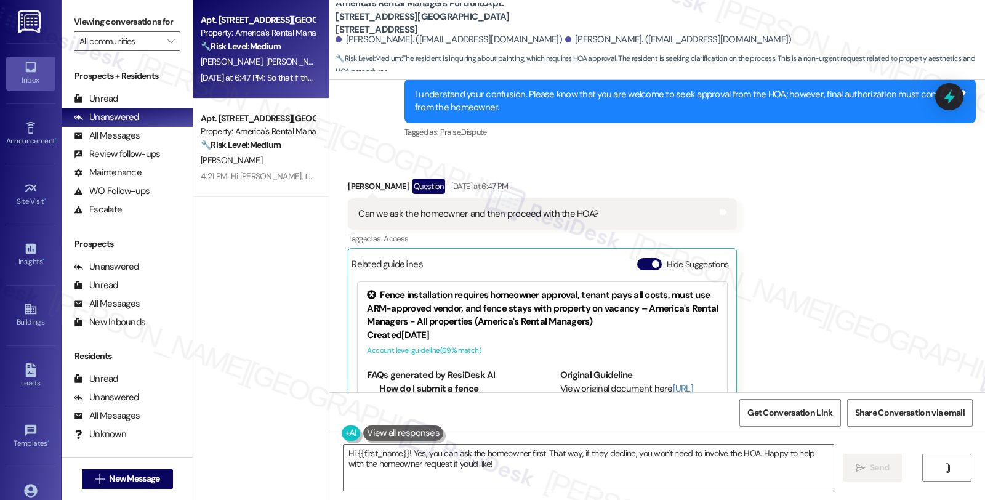
scroll to position [4719, 0]
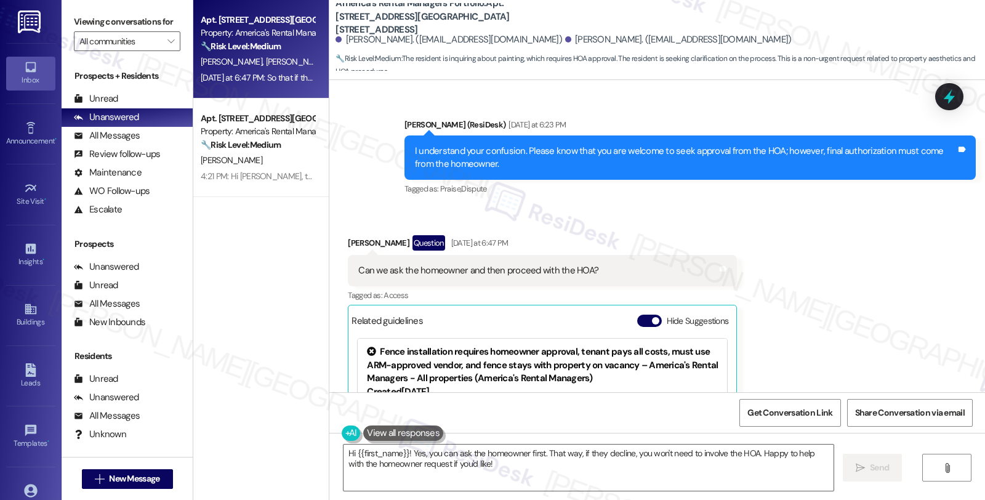
click at [798, 289] on div "Received via SMS Kimbrell Hinds Question Yesterday at 6:47 PM Can we ask the ho…" at bounding box center [656, 435] width 655 height 456
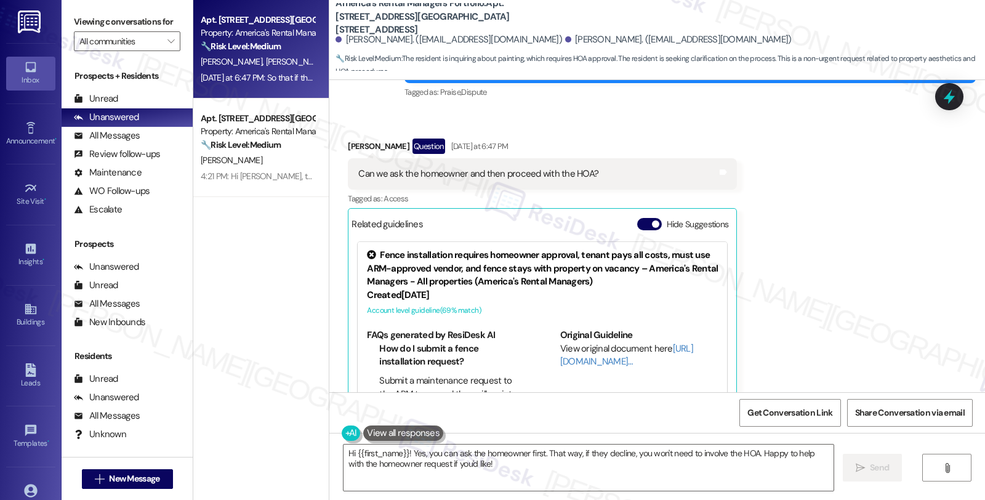
scroll to position [4788, 0]
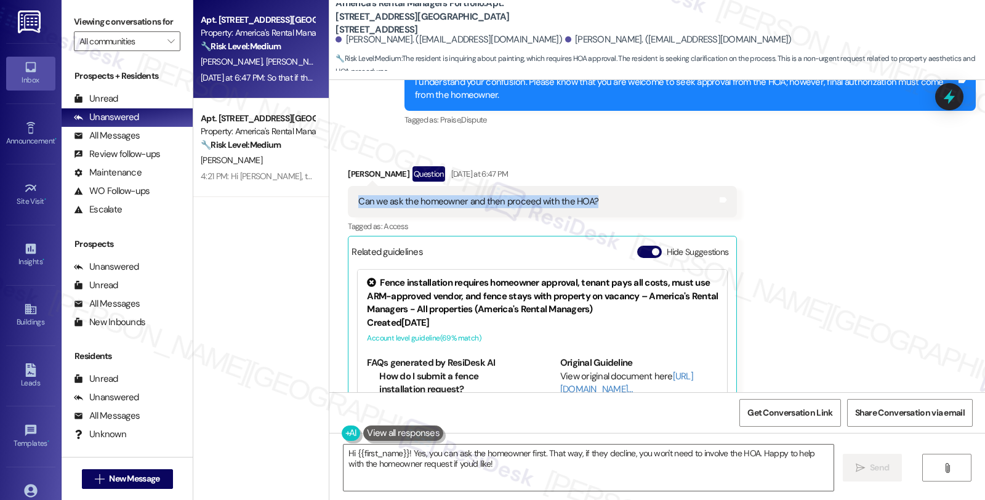
drag, startPoint x: 346, startPoint y: 131, endPoint x: 597, endPoint y: 131, distance: 250.5
click at [597, 186] on div "Can we ask the homeowner and then proceed with the HOA? Tags and notes" at bounding box center [542, 201] width 389 height 31
copy div "Can we ask the homeowner and then proceed with the HOA?"
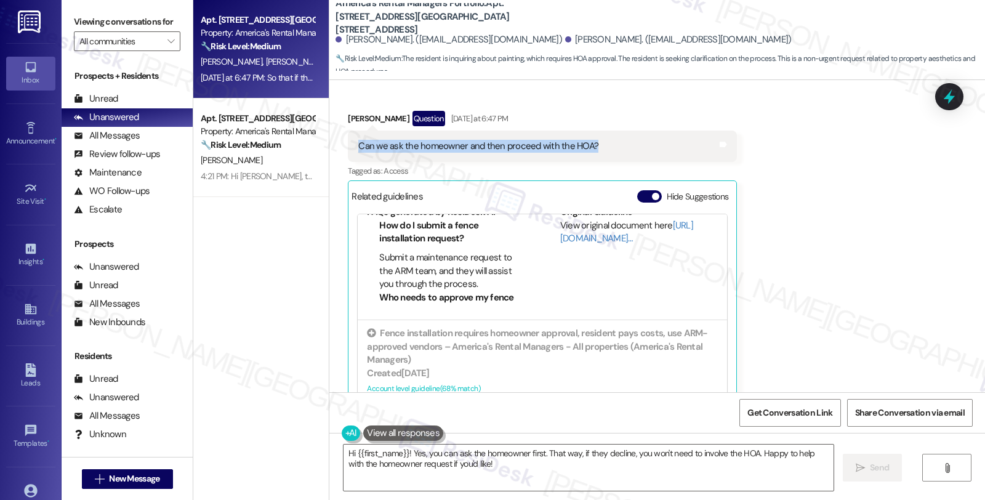
scroll to position [4924, 0]
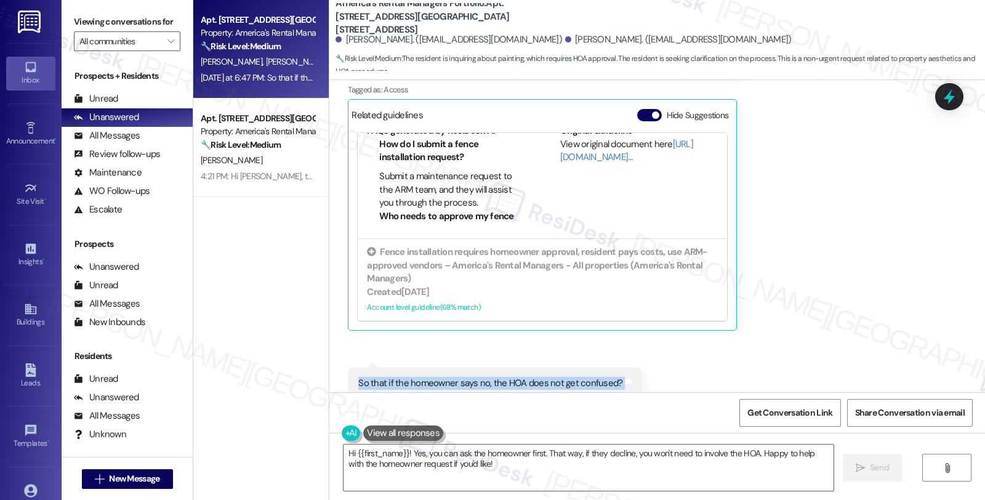
drag, startPoint x: 347, startPoint y: 316, endPoint x: 663, endPoint y: 316, distance: 316.3
click at [663, 316] on div "Received via SMS Kimbrell Hinds Question Yesterday at 6:47 PM Can we ask the ho…" at bounding box center [656, 230] width 655 height 456
copy div "So that if the homeowner says no, the HOA does not get confused? Tags and notes"
